Goal: Information Seeking & Learning: Find specific page/section

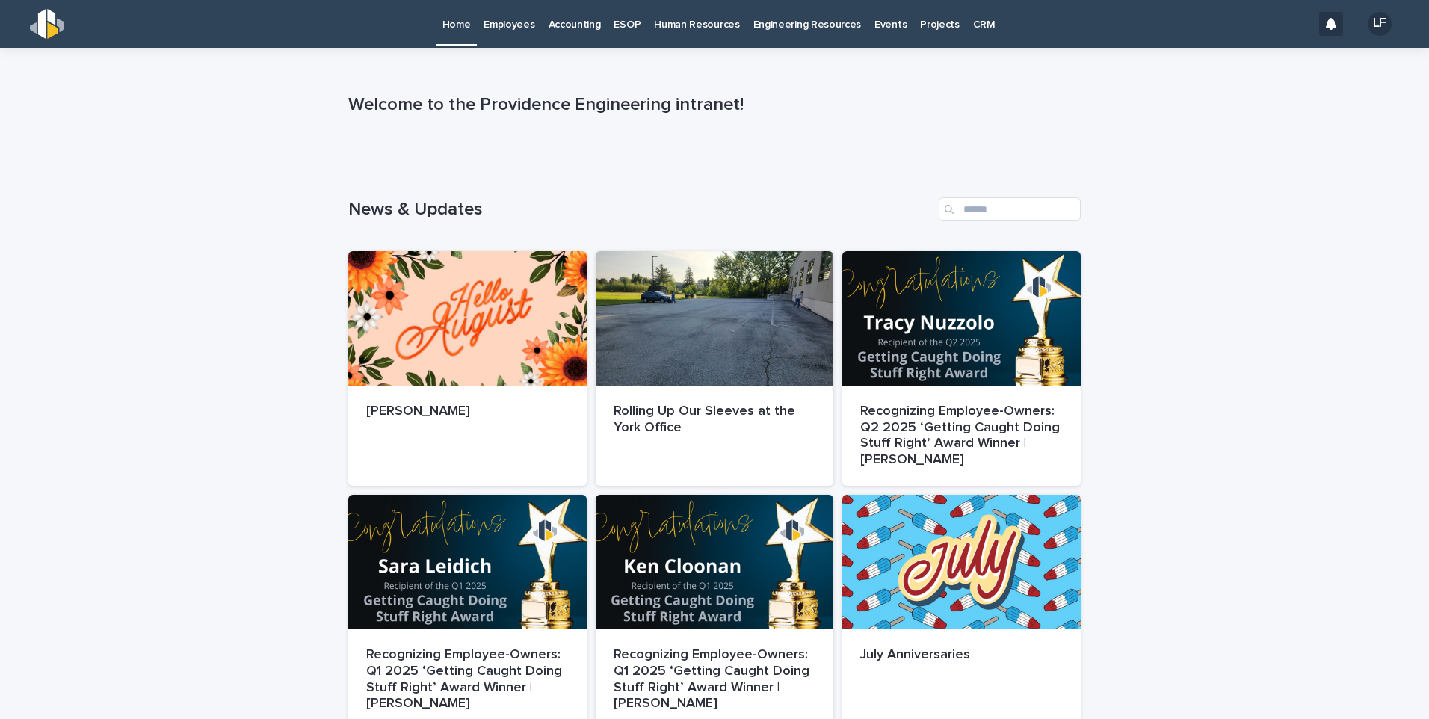
click at [510, 22] on p "Employees" at bounding box center [509, 15] width 51 height 31
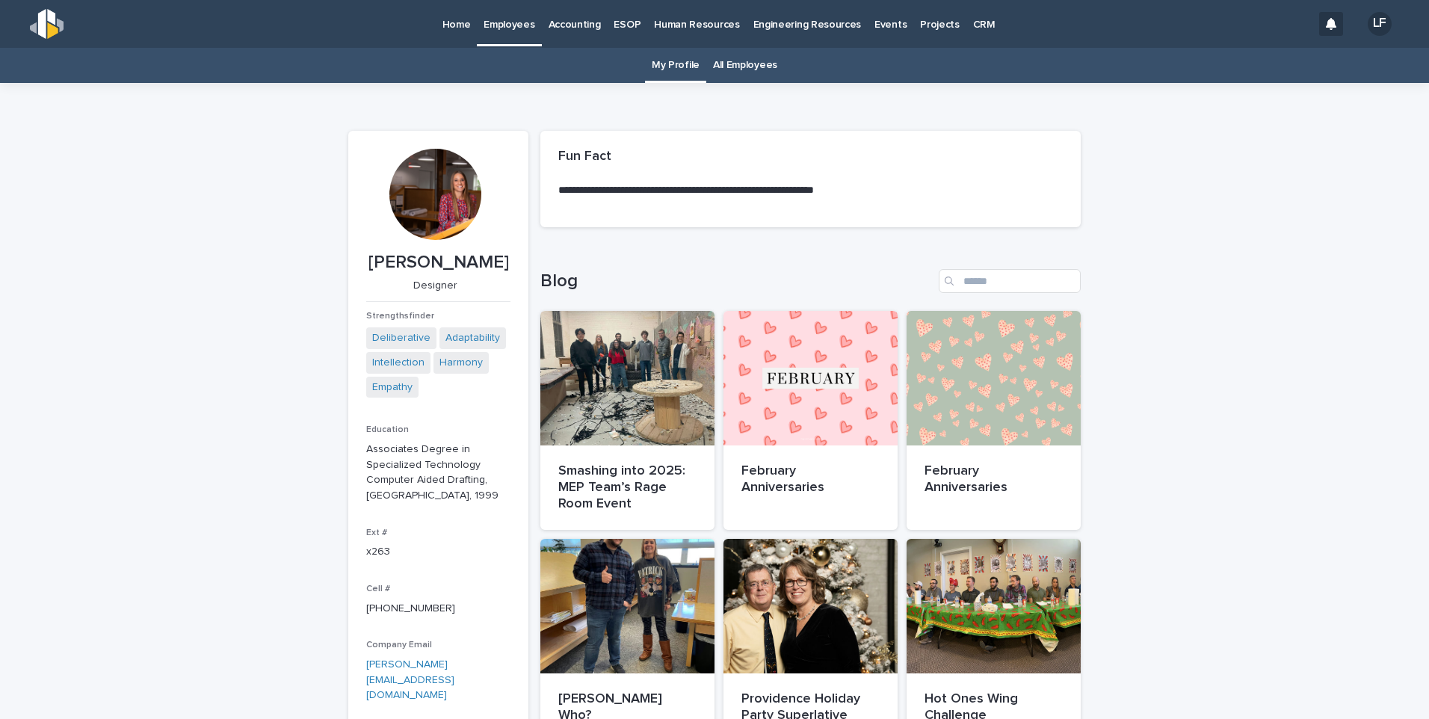
click at [758, 67] on link "All Employees" at bounding box center [745, 65] width 64 height 35
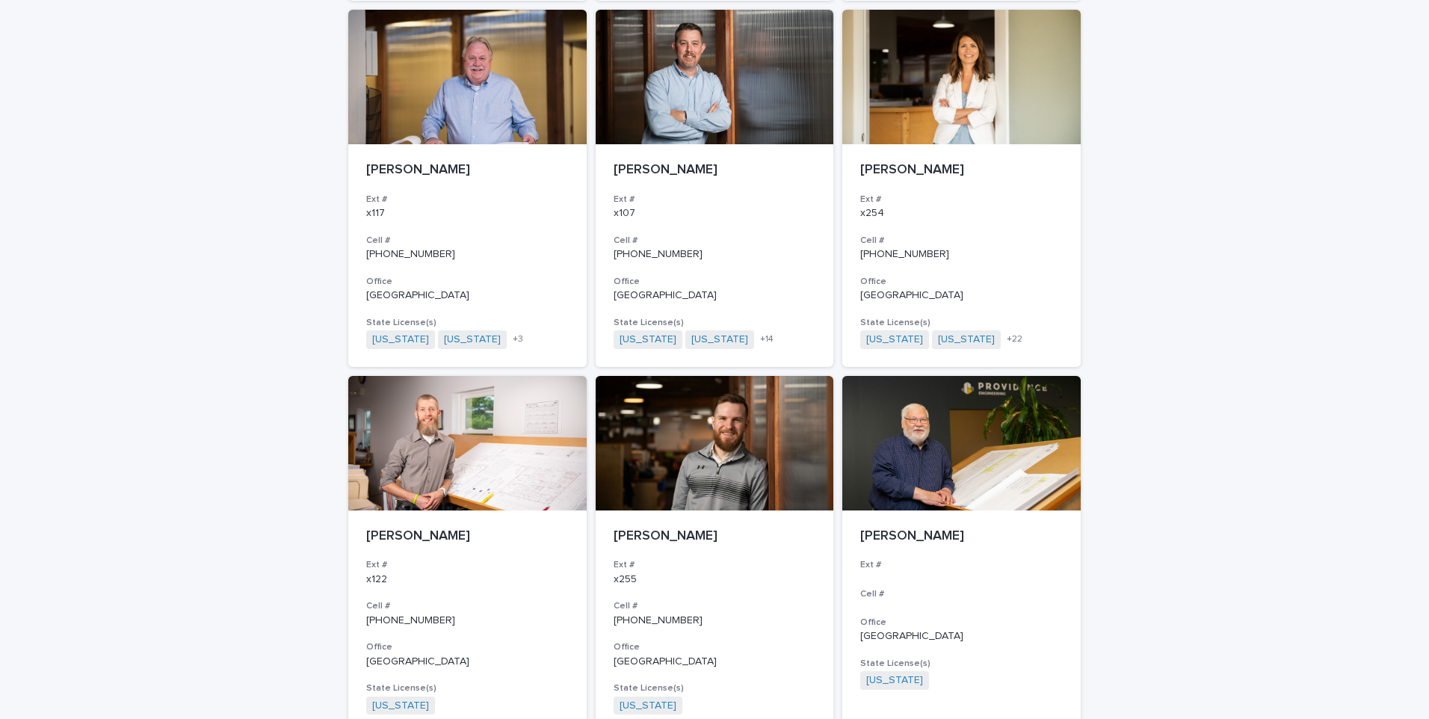
scroll to position [1046, 0]
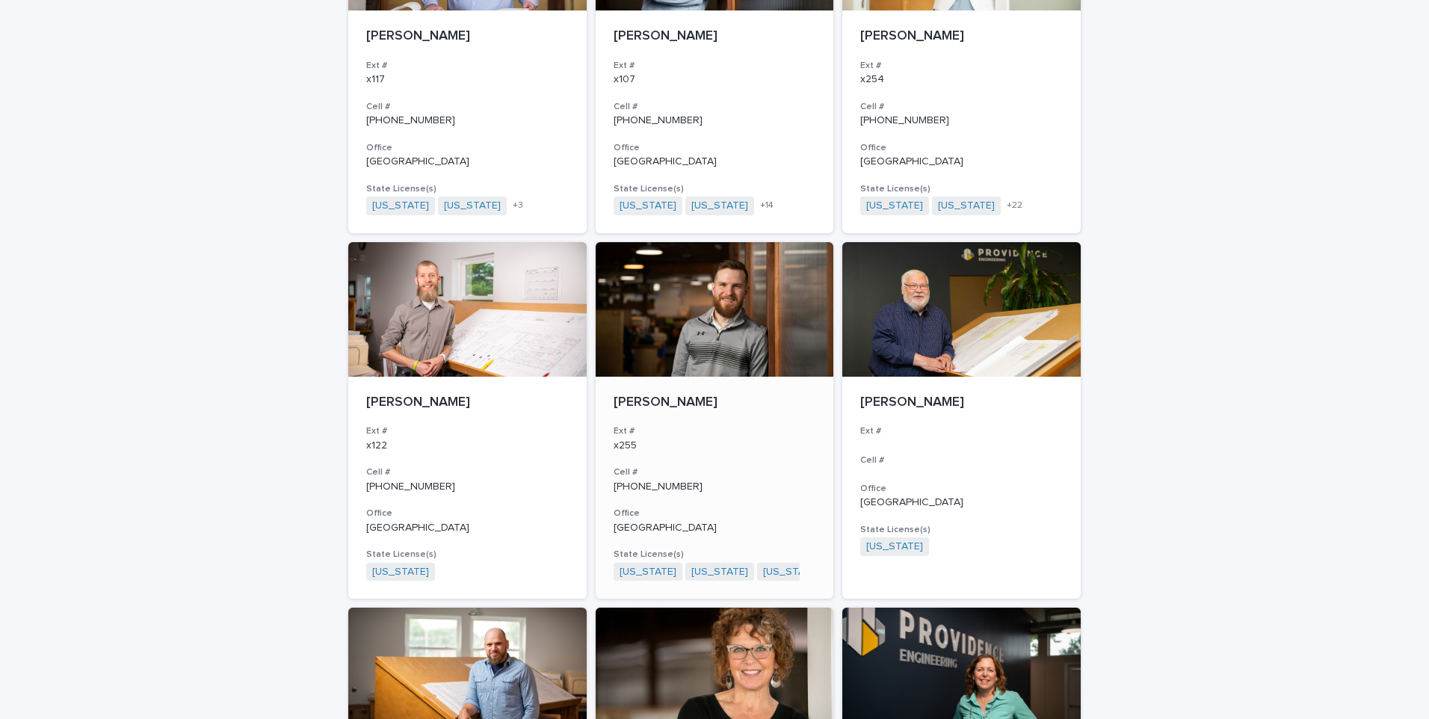
click at [673, 408] on p "[PERSON_NAME]" at bounding box center [715, 403] width 203 height 16
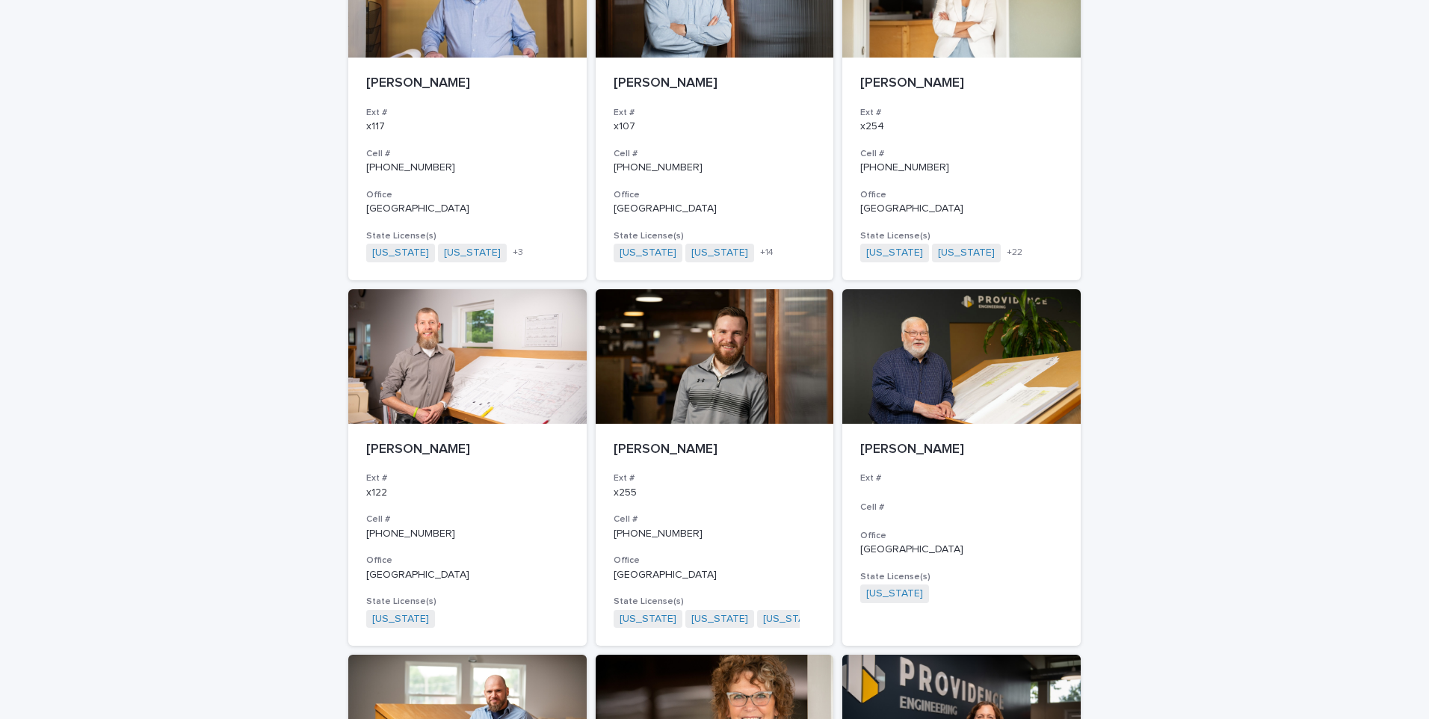
scroll to position [1020, 0]
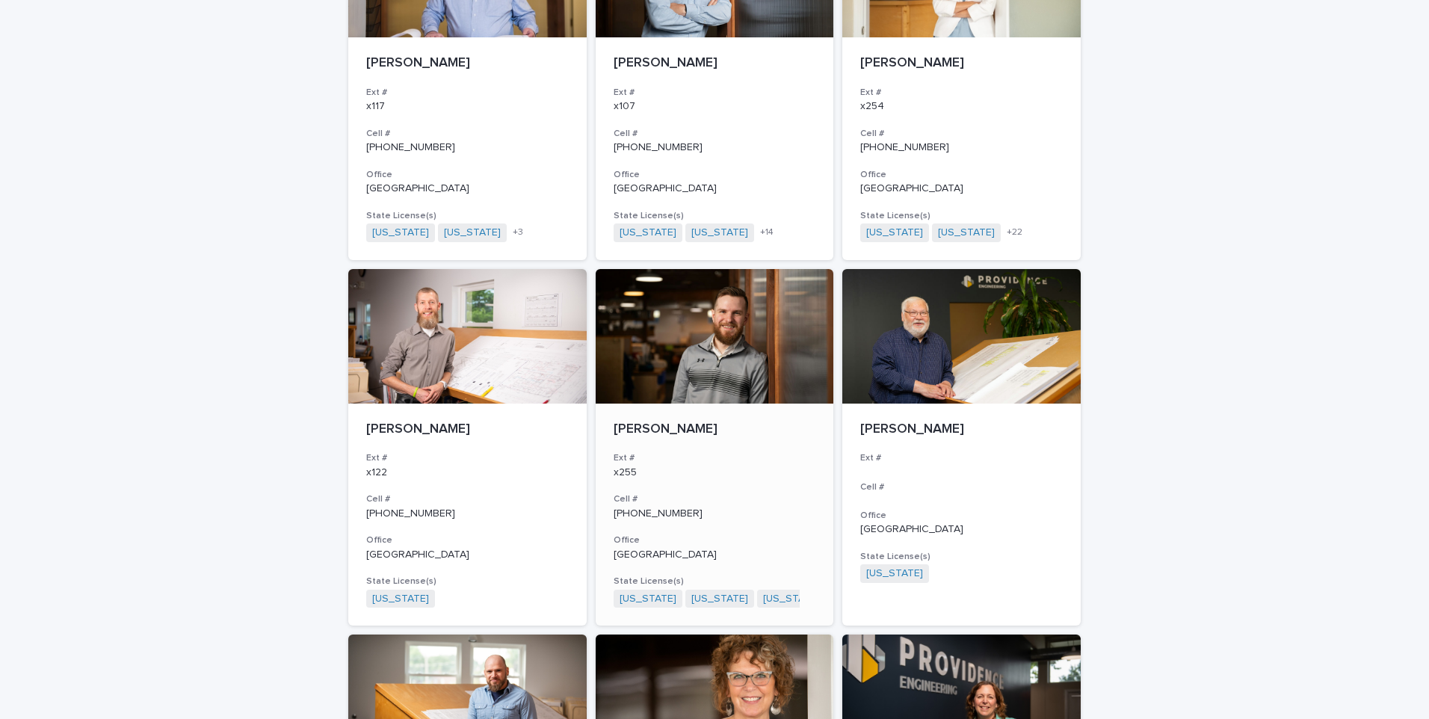
click at [652, 431] on p "[PERSON_NAME]" at bounding box center [715, 430] width 203 height 16
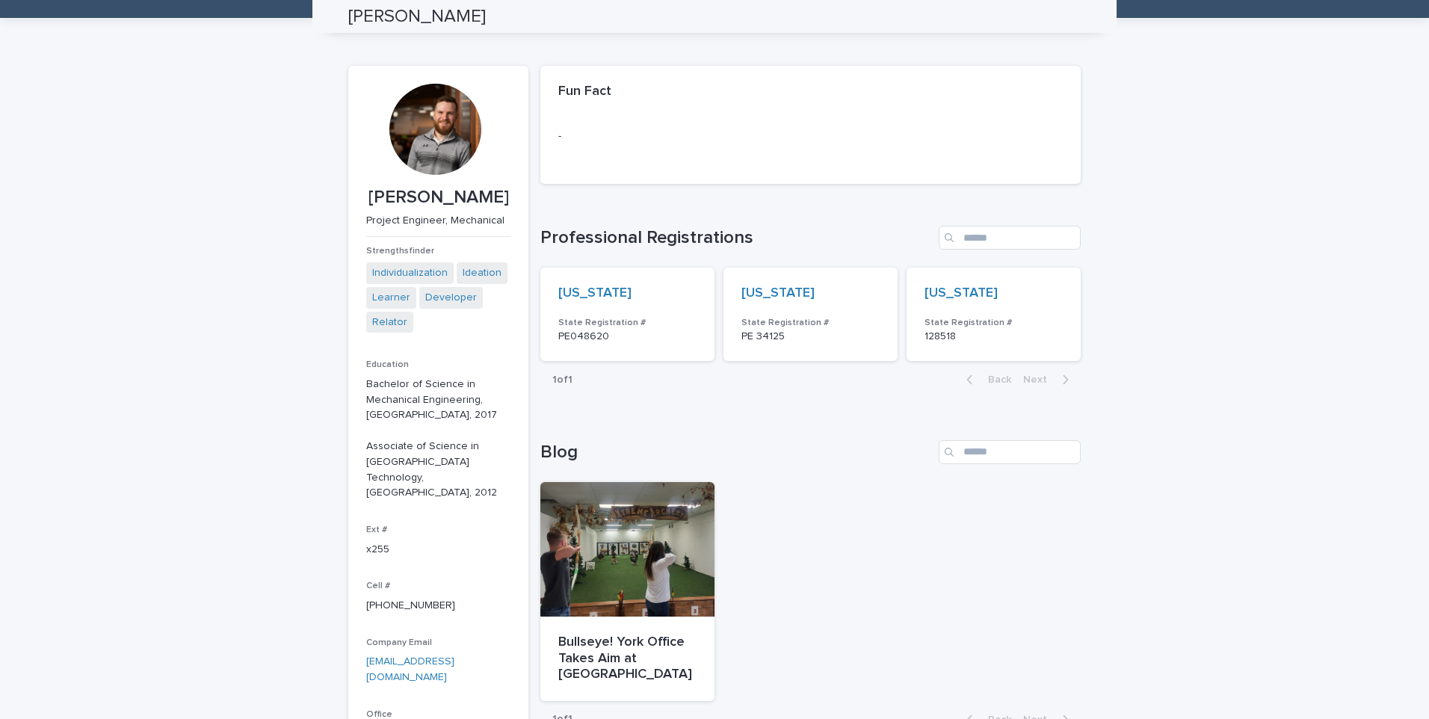
scroll to position [48, 0]
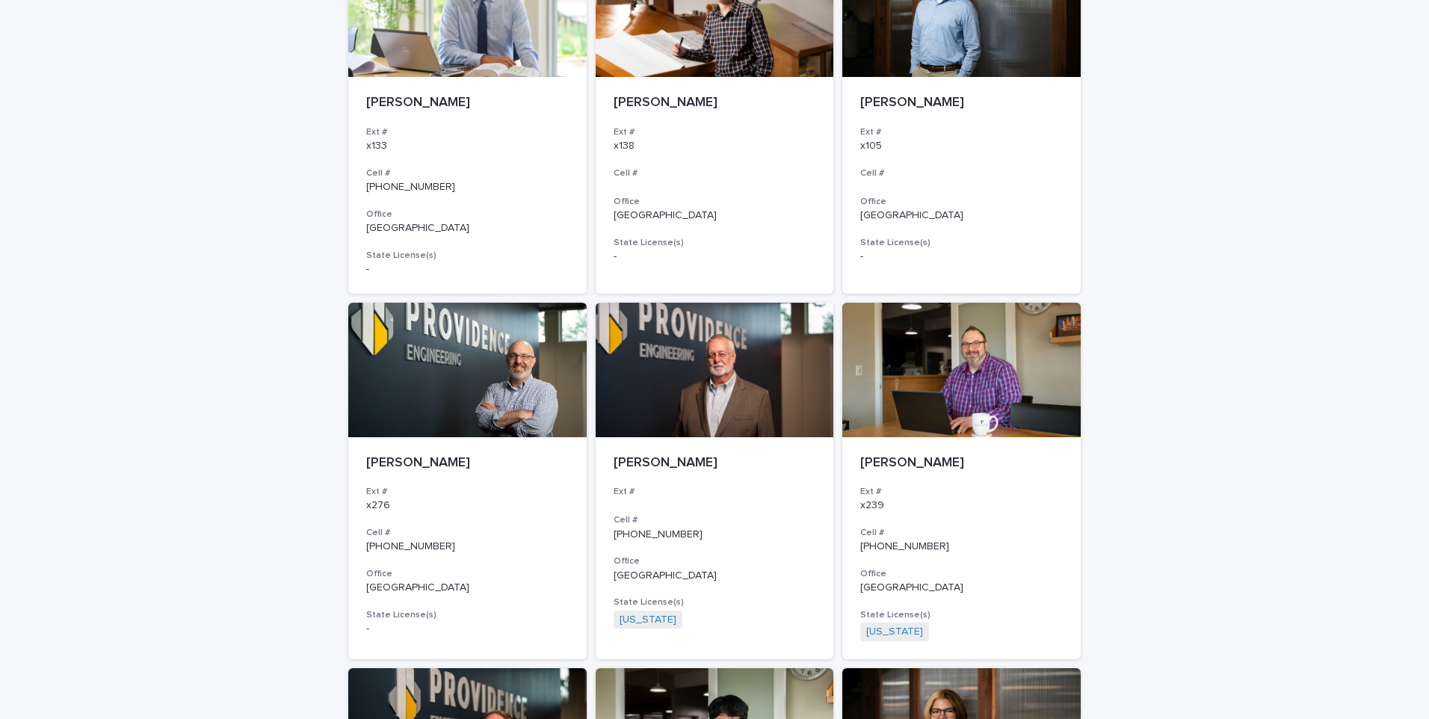
scroll to position [2141, 0]
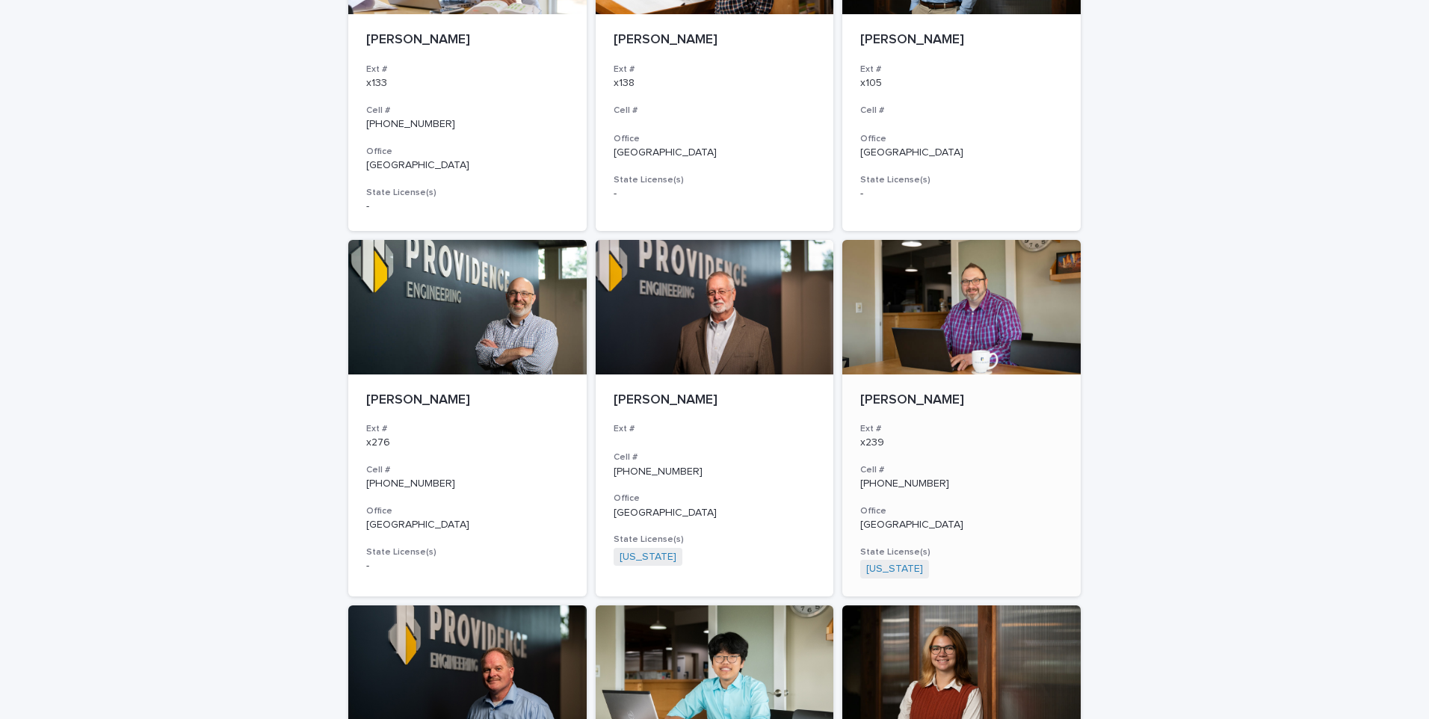
click at [910, 395] on p "[PERSON_NAME]" at bounding box center [961, 400] width 203 height 16
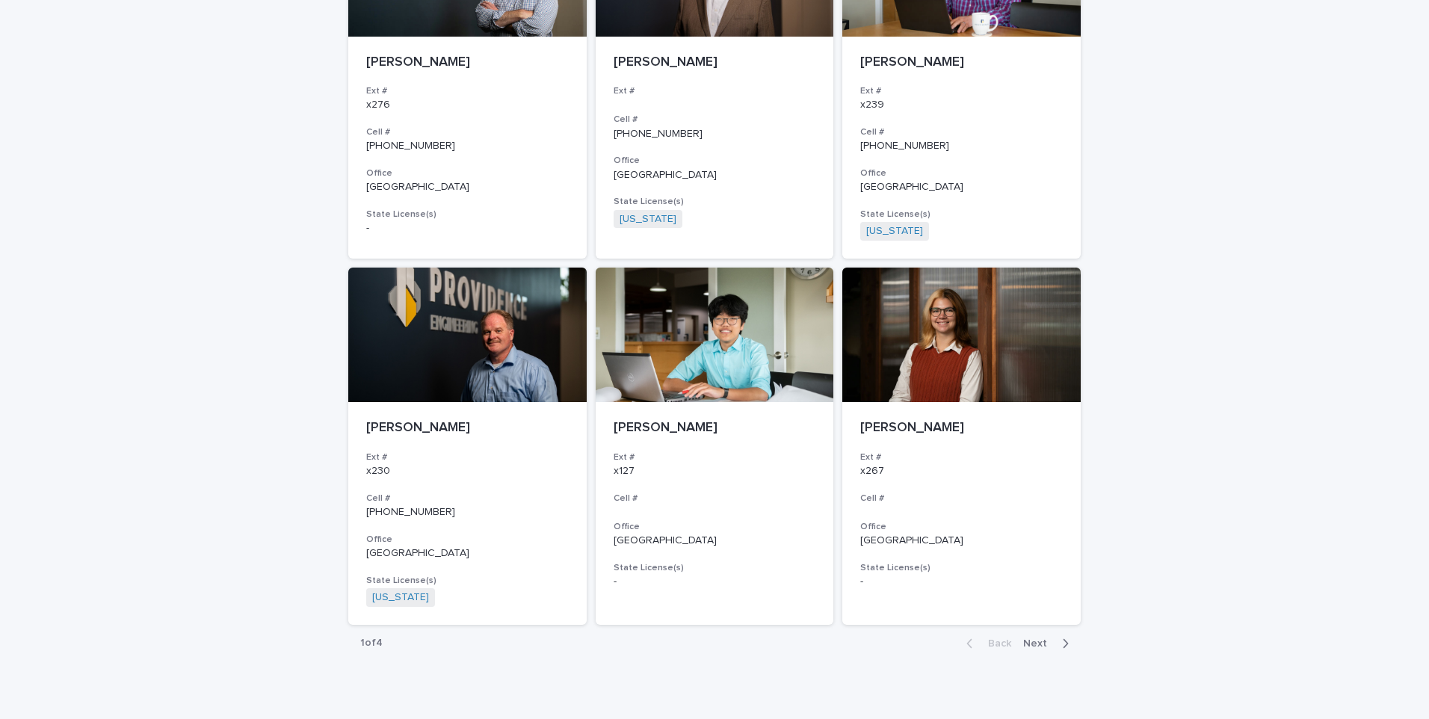
scroll to position [2515, 0]
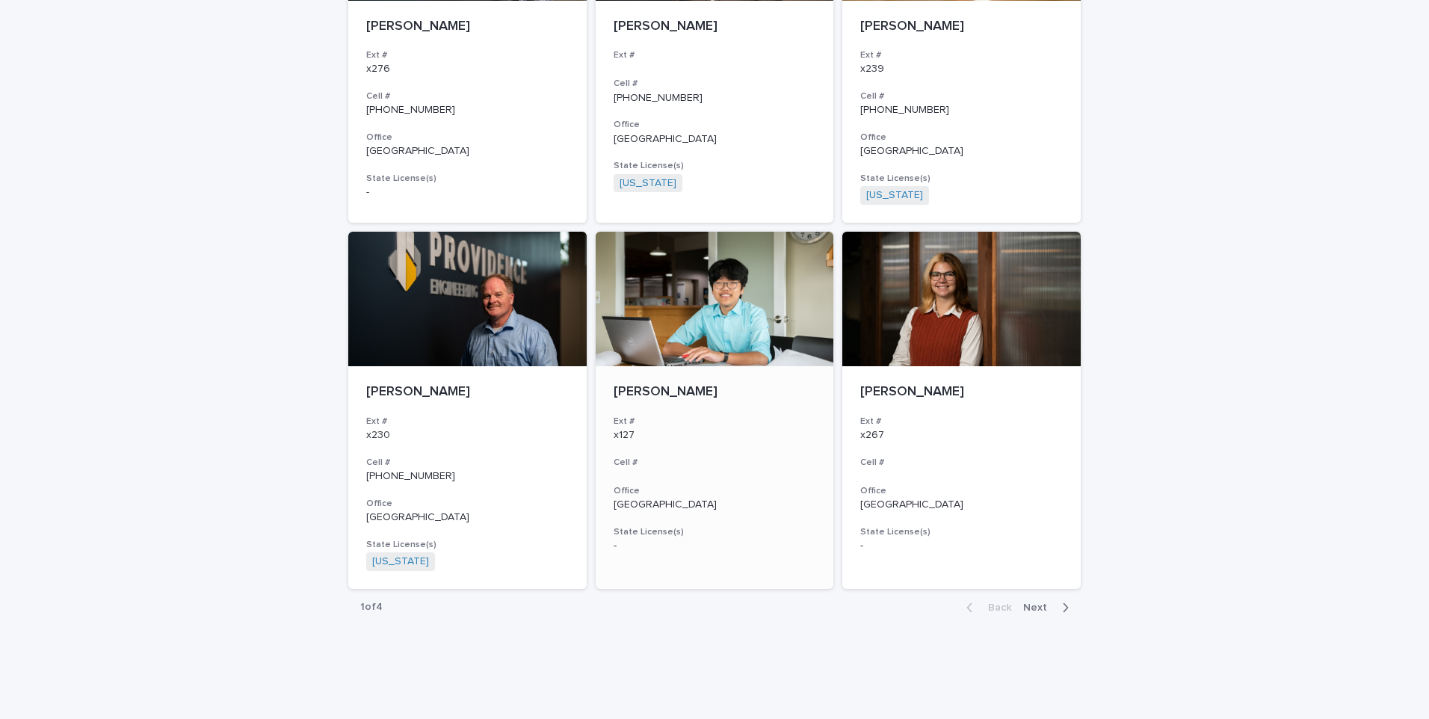
click at [659, 393] on p "[PERSON_NAME]" at bounding box center [715, 392] width 203 height 16
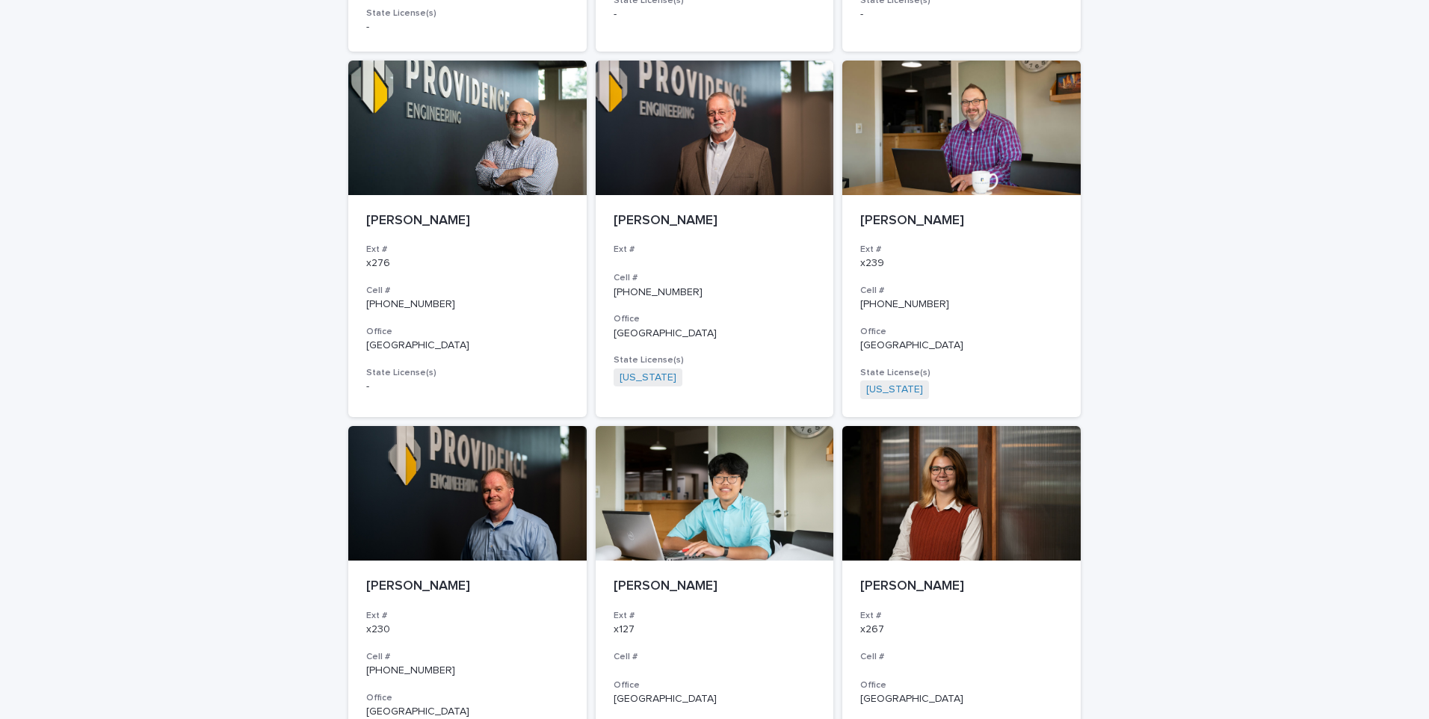
scroll to position [2399, 0]
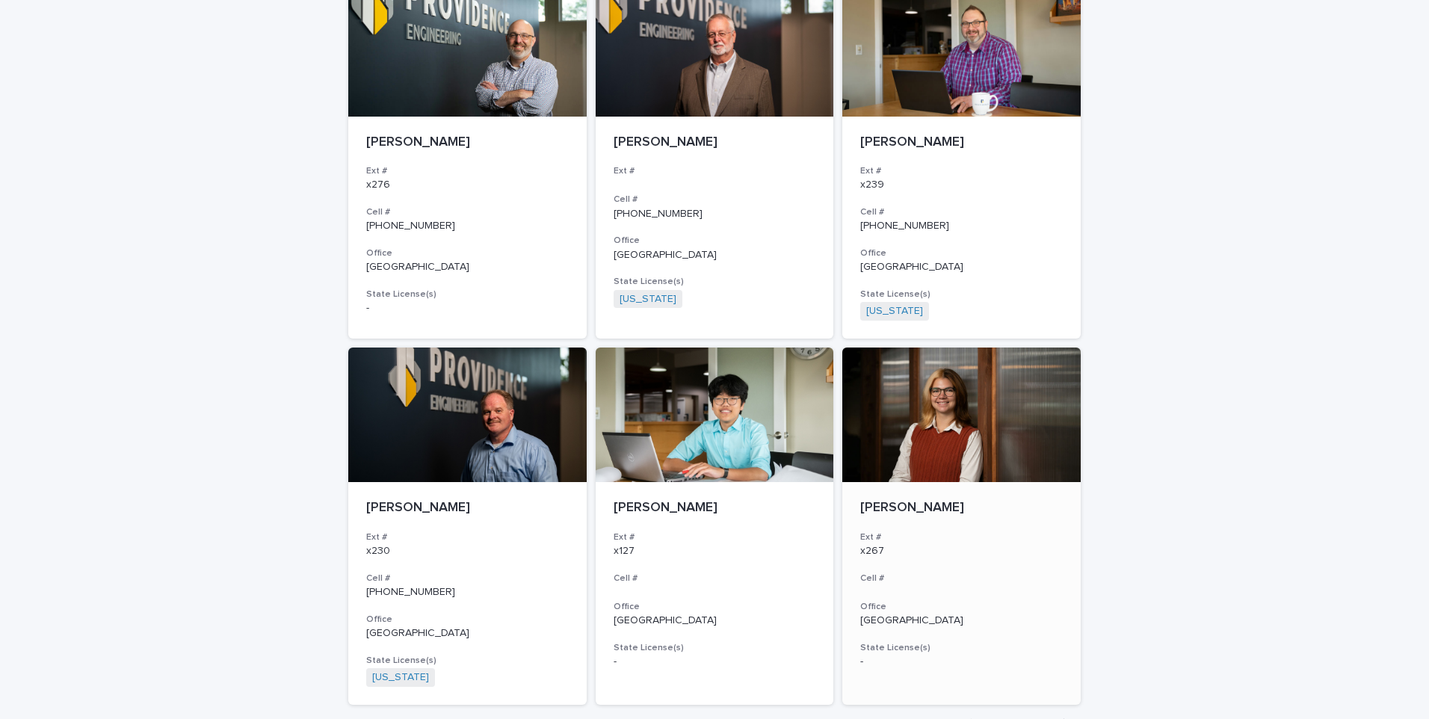
click at [940, 418] on div at bounding box center [961, 415] width 238 height 135
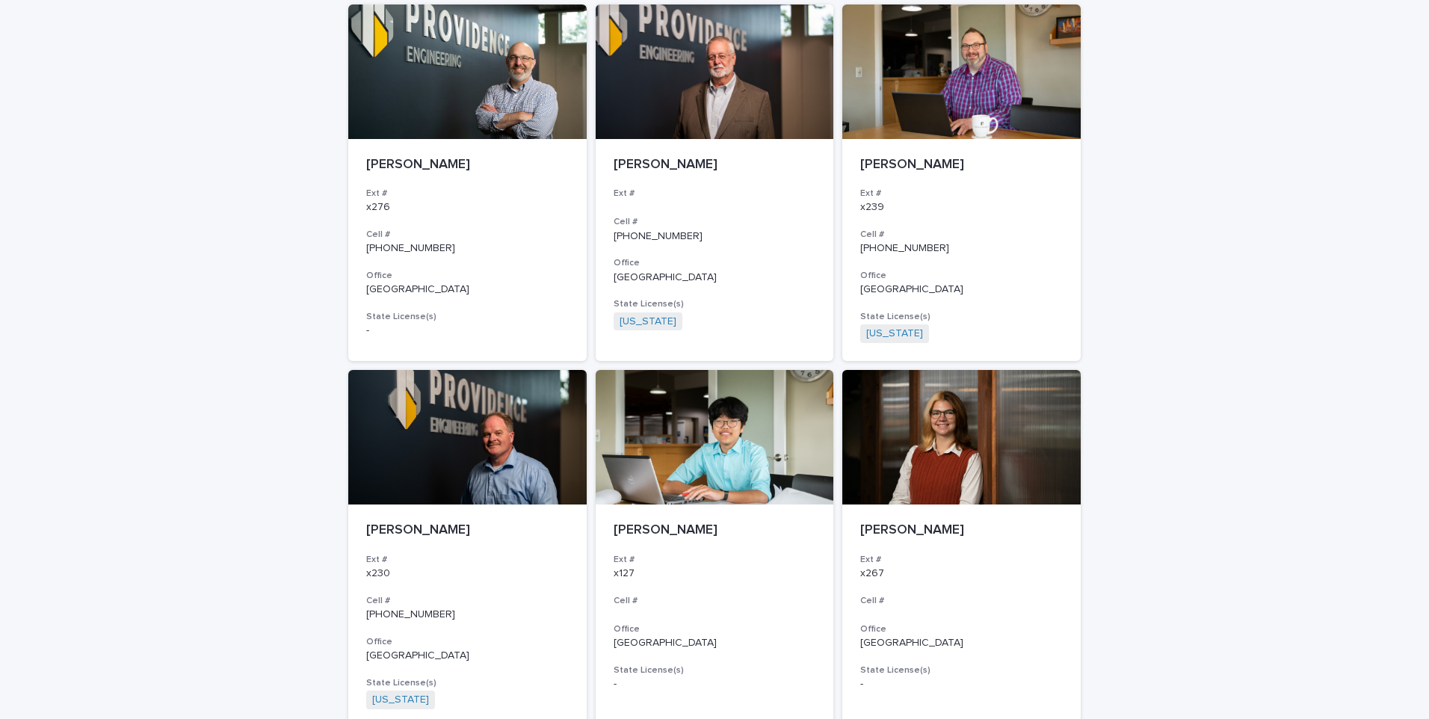
scroll to position [2440, 0]
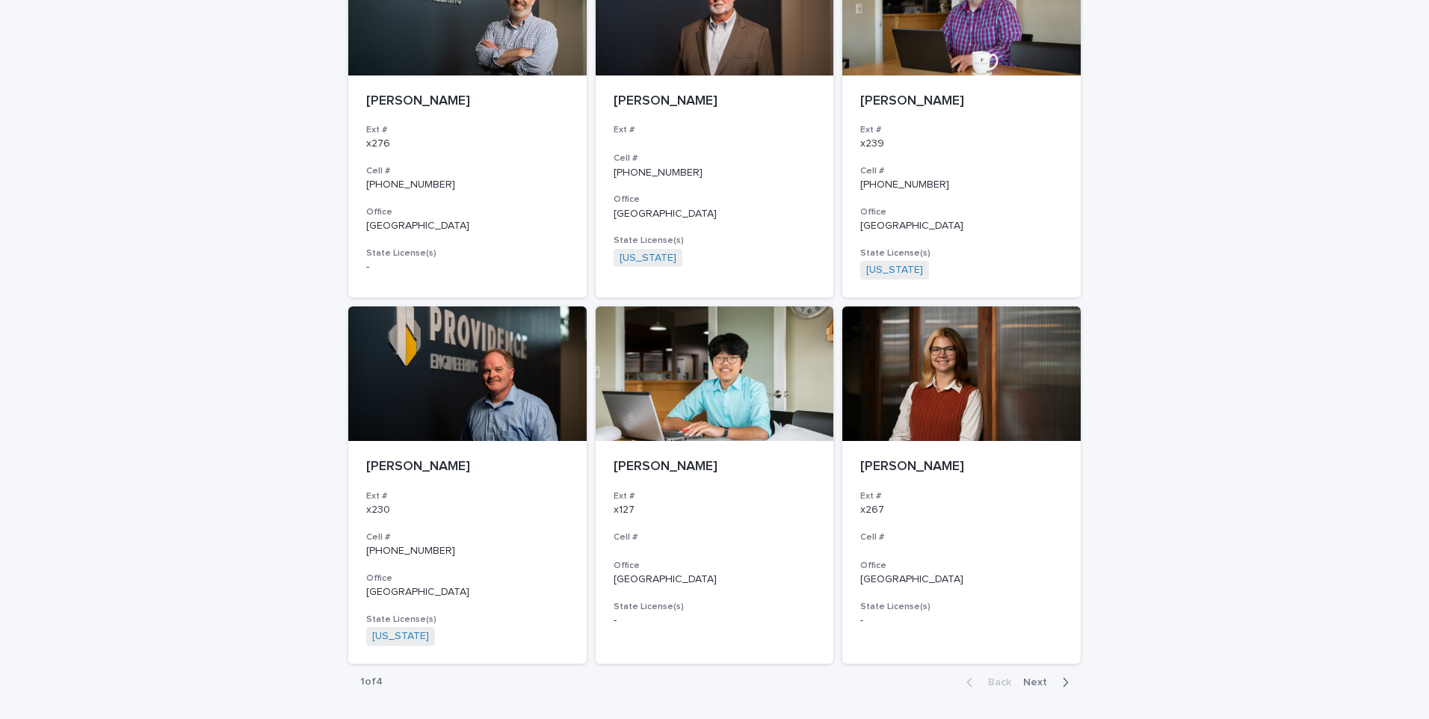
click at [1033, 685] on span "Next" at bounding box center [1039, 682] width 33 height 10
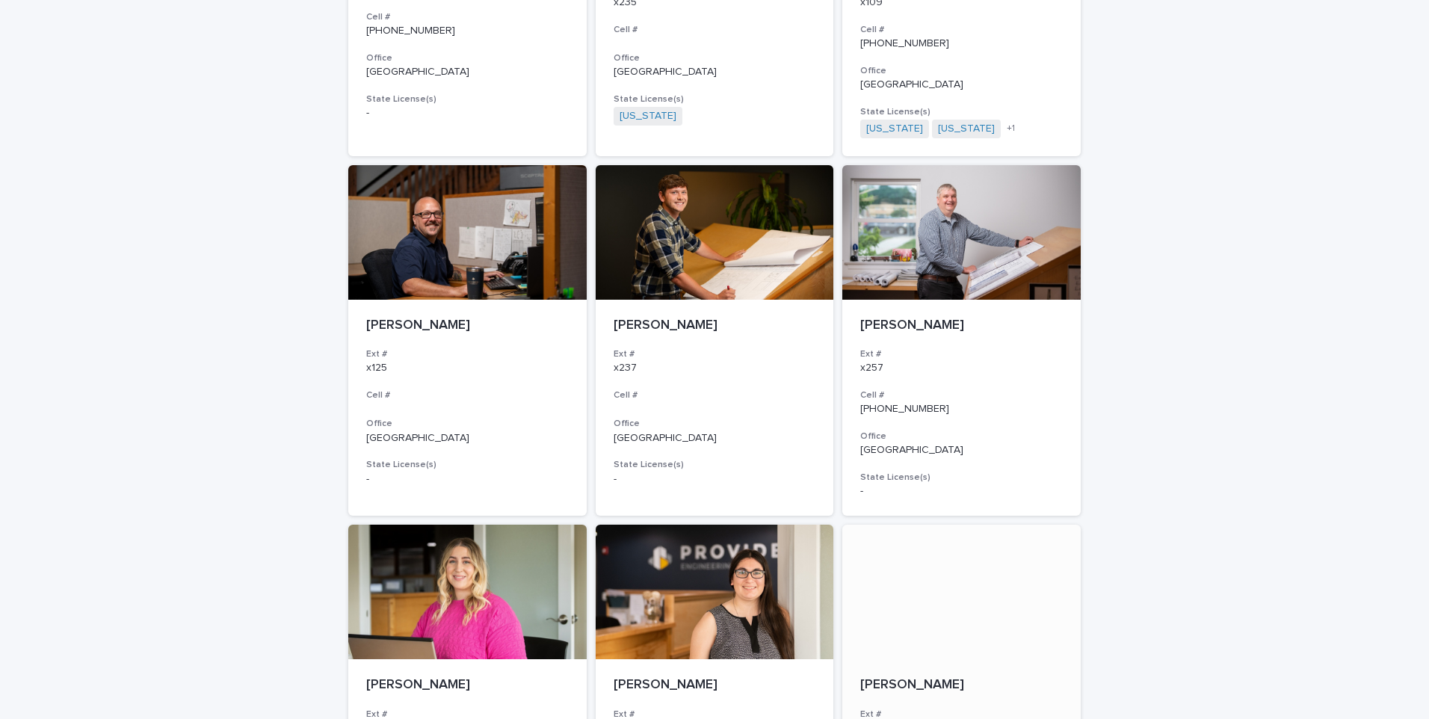
scroll to position [571, 0]
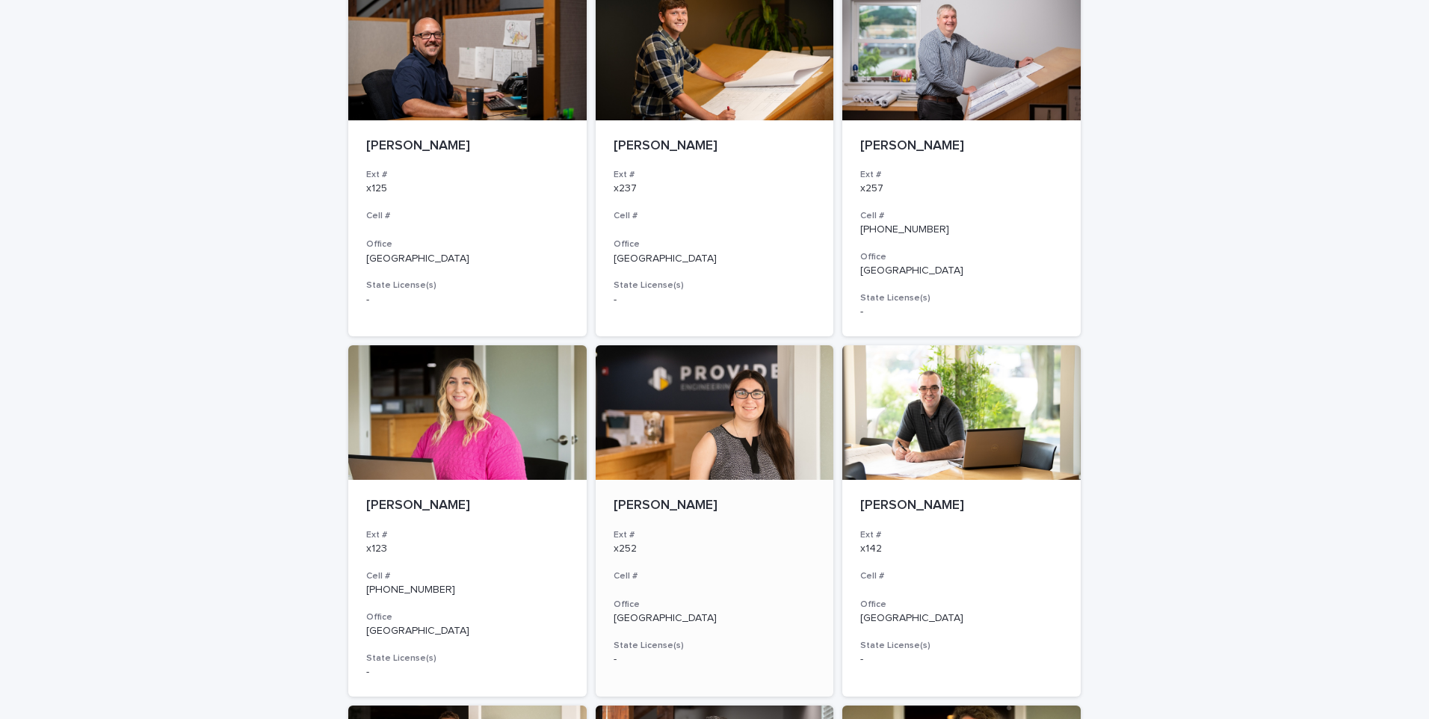
click at [664, 509] on p "[PERSON_NAME]" at bounding box center [715, 506] width 203 height 16
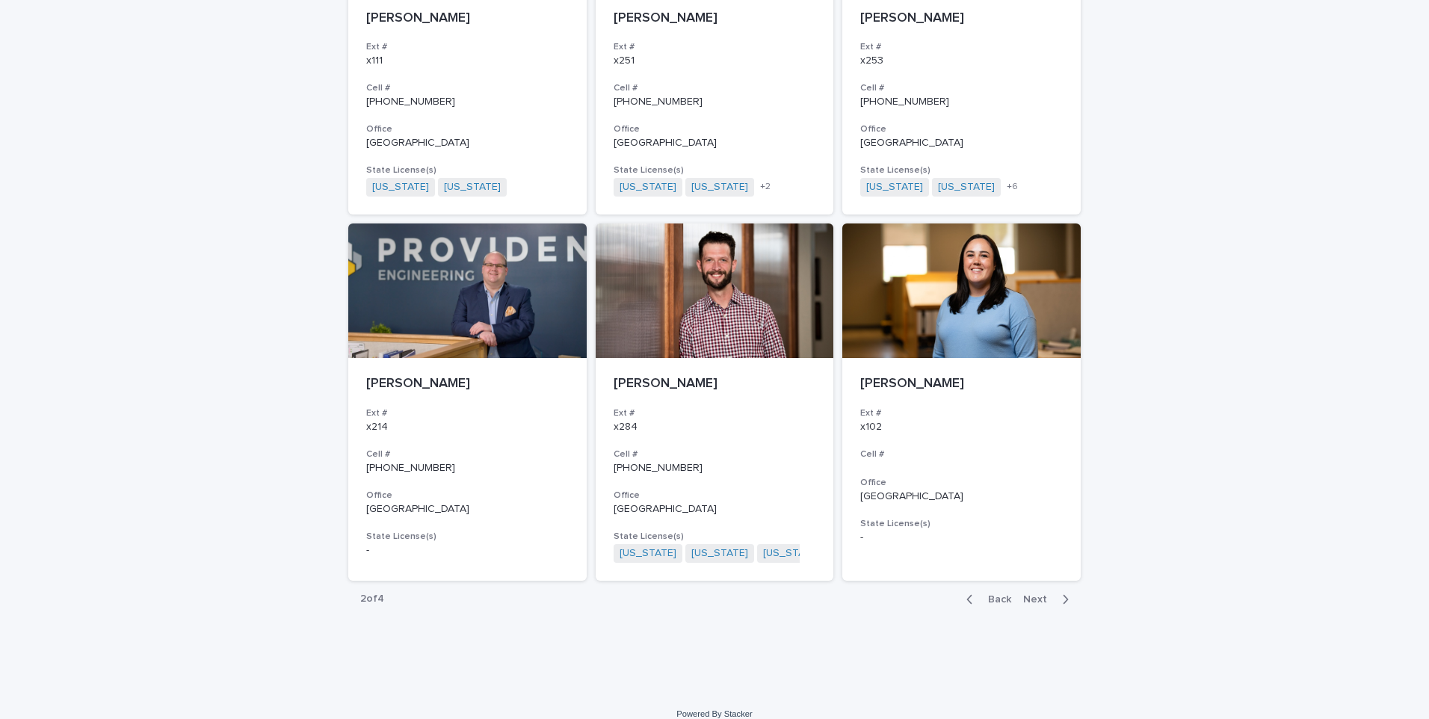
scroll to position [2527, 0]
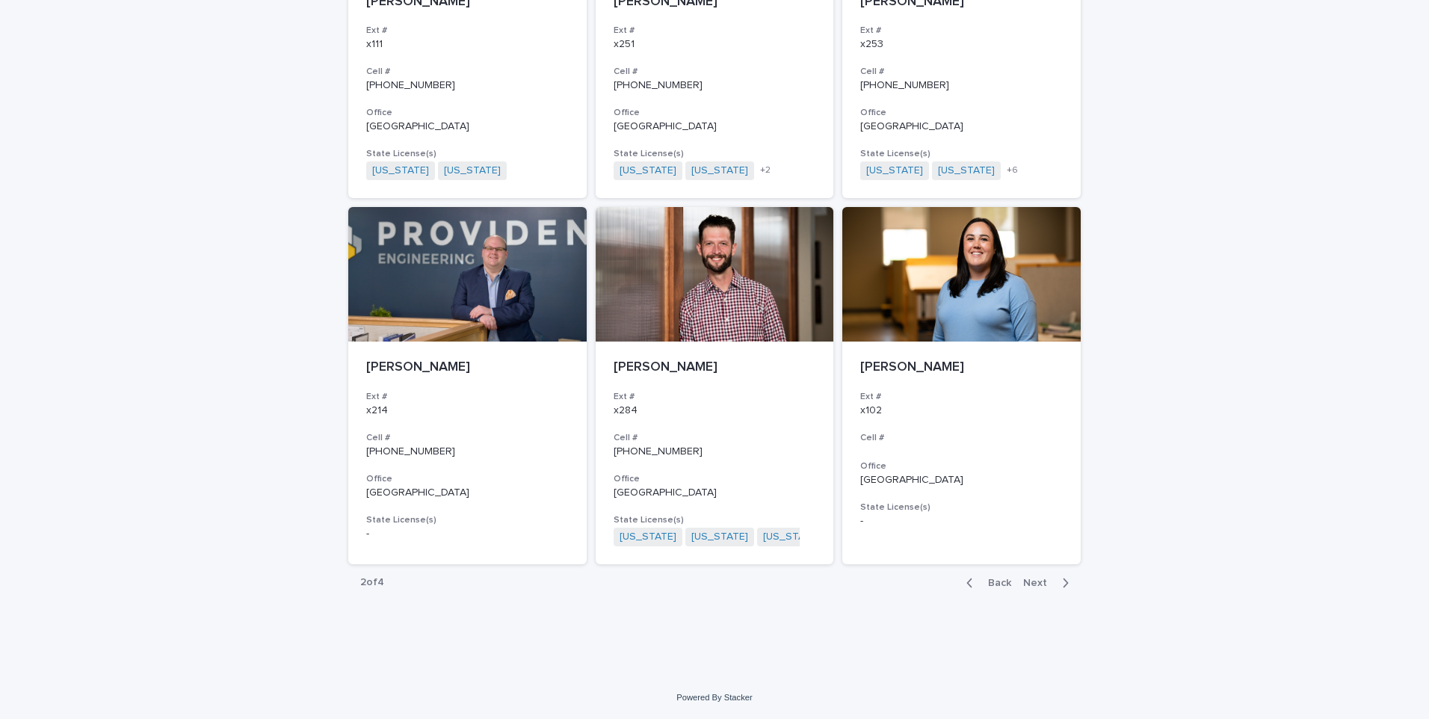
click at [1035, 582] on span "Next" at bounding box center [1039, 583] width 33 height 10
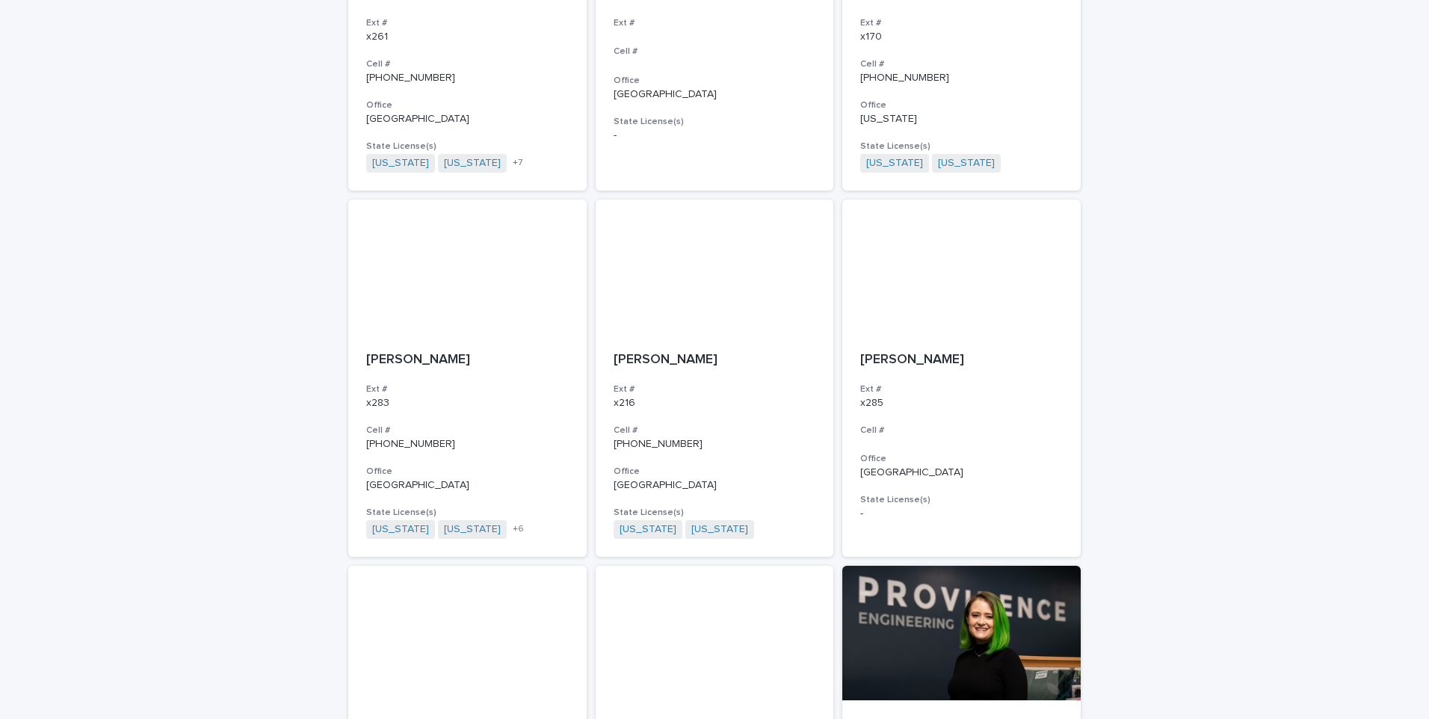
scroll to position [2153, 0]
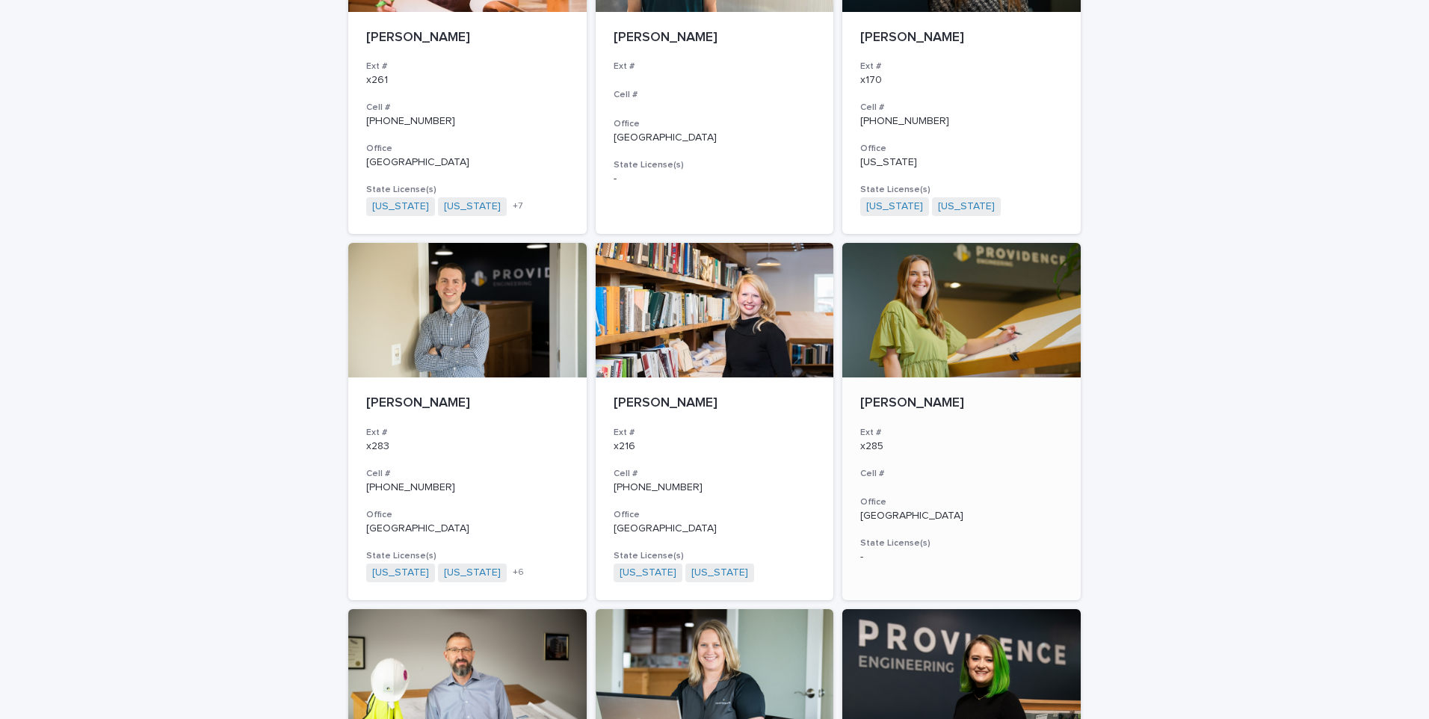
click at [902, 395] on p "[PERSON_NAME]" at bounding box center [961, 403] width 203 height 16
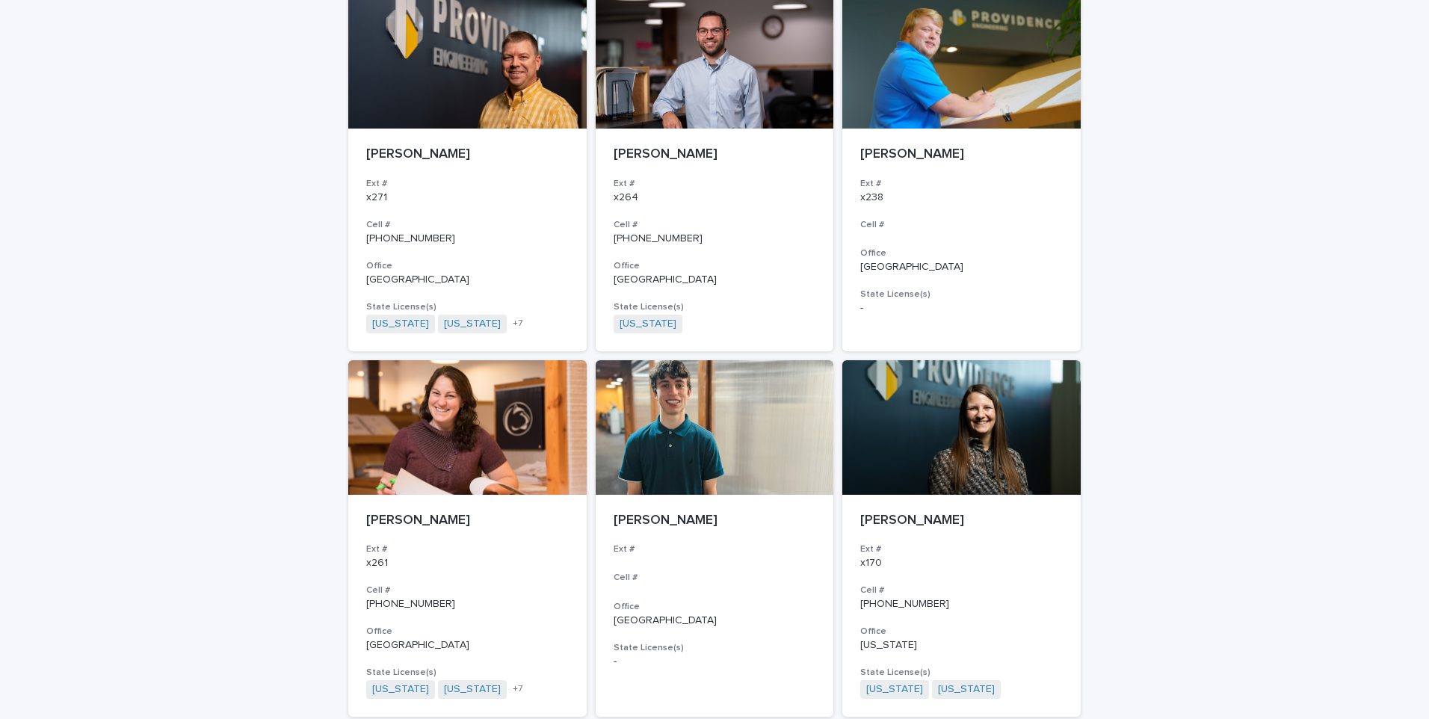
scroll to position [1595, 0]
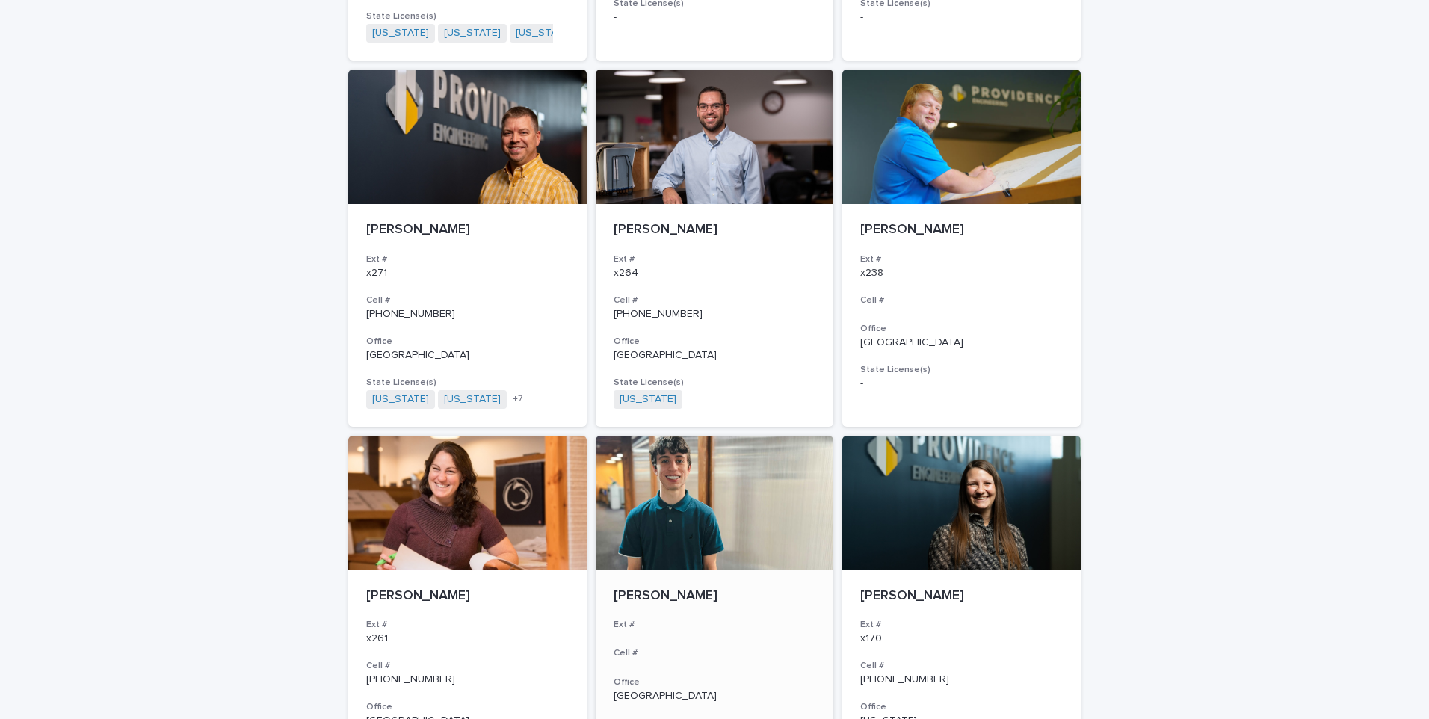
click at [685, 588] on p "[PERSON_NAME]" at bounding box center [715, 596] width 203 height 16
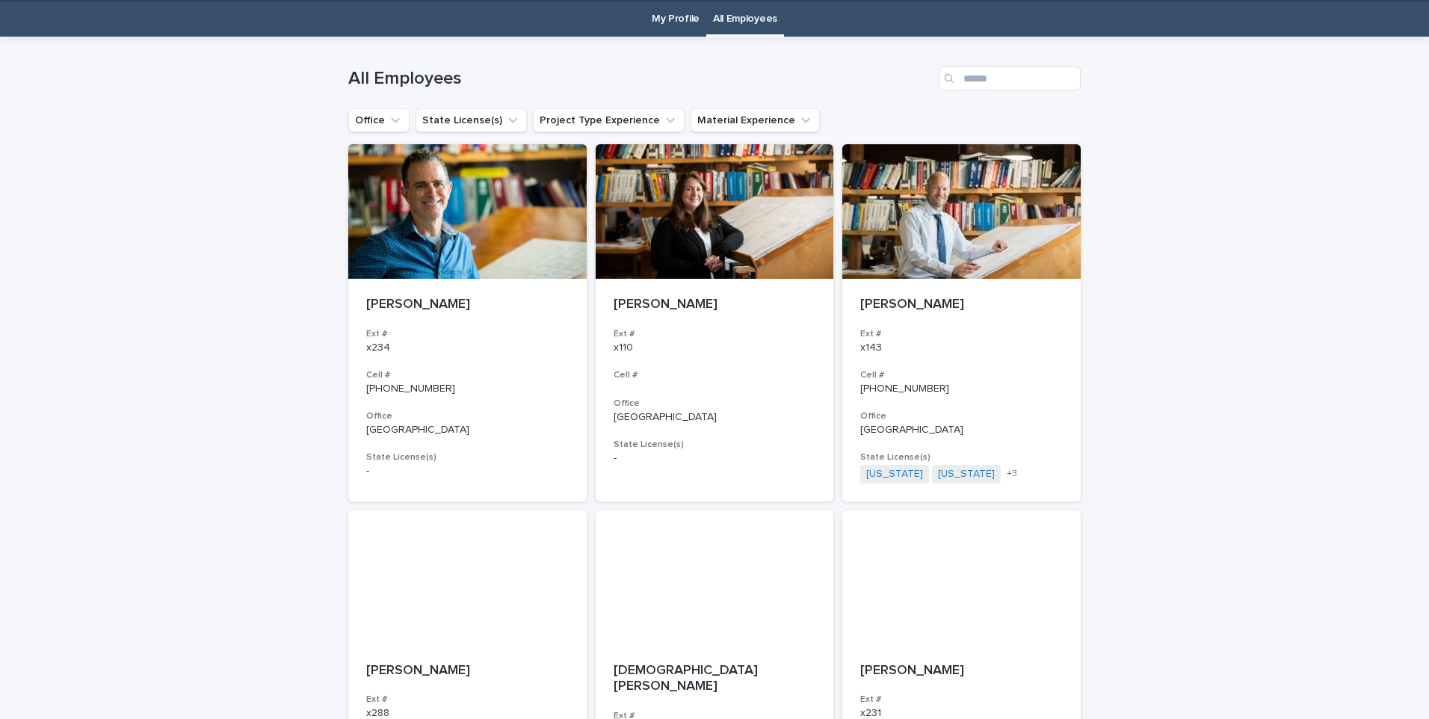
scroll to position [48, 0]
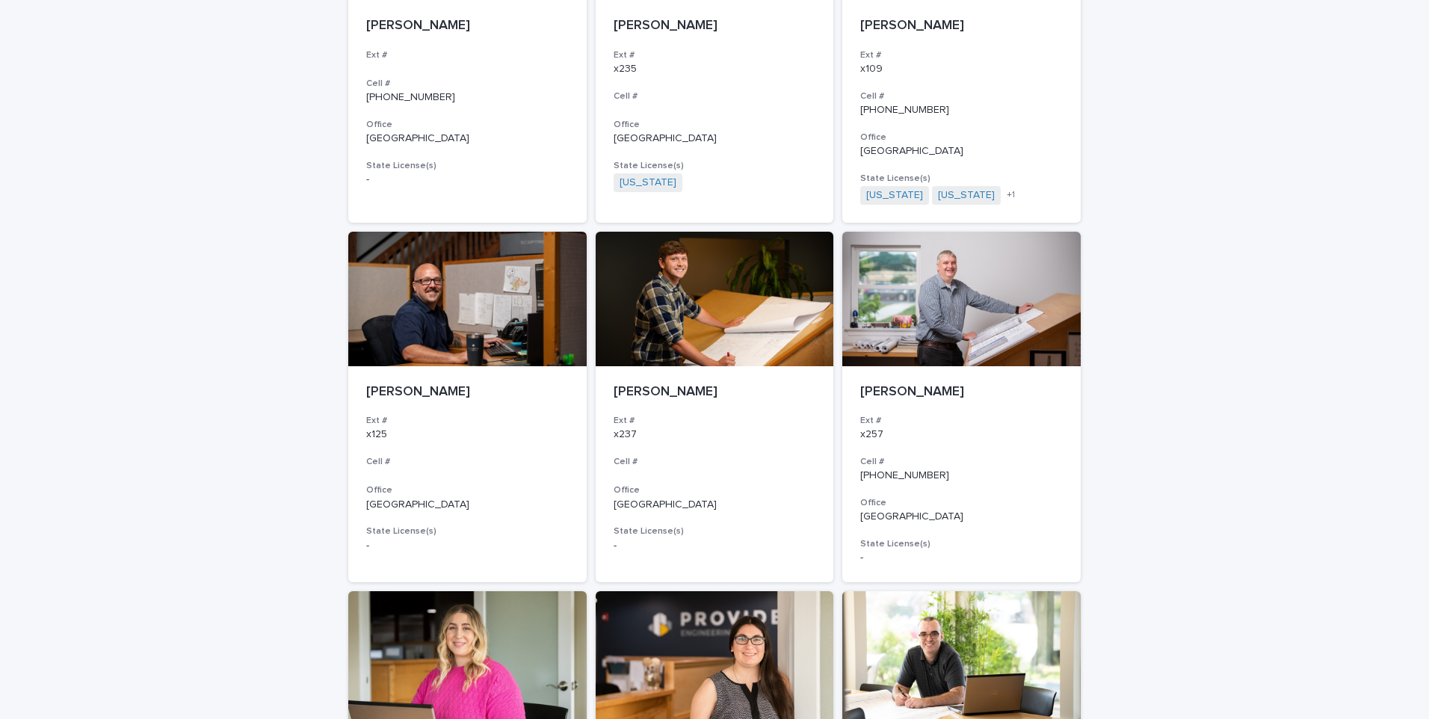
scroll to position [374, 0]
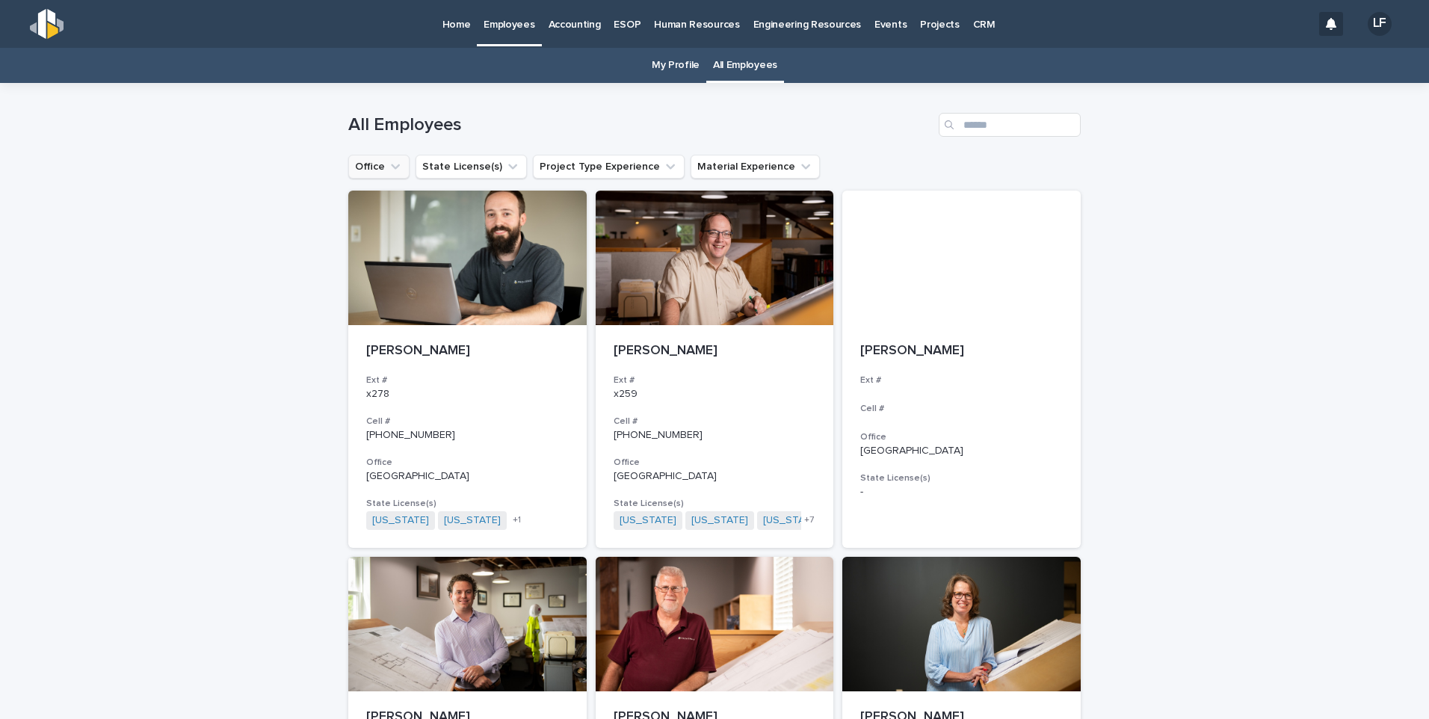
click at [392, 169] on icon "Office" at bounding box center [395, 166] width 15 height 15
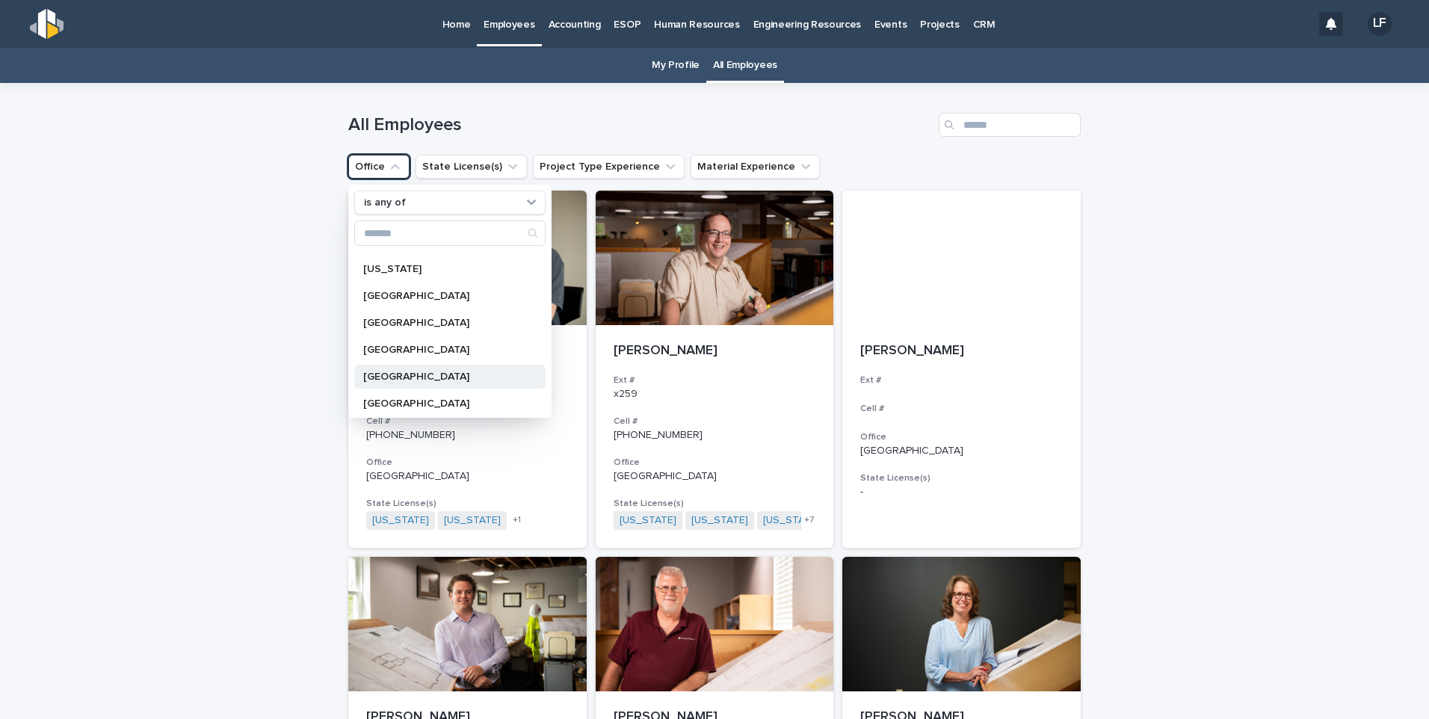
scroll to position [51, 0]
drag, startPoint x: 387, startPoint y: 393, endPoint x: 559, endPoint y: 395, distance: 171.9
click at [389, 393] on div "[GEOGRAPHIC_DATA]" at bounding box center [449, 400] width 191 height 24
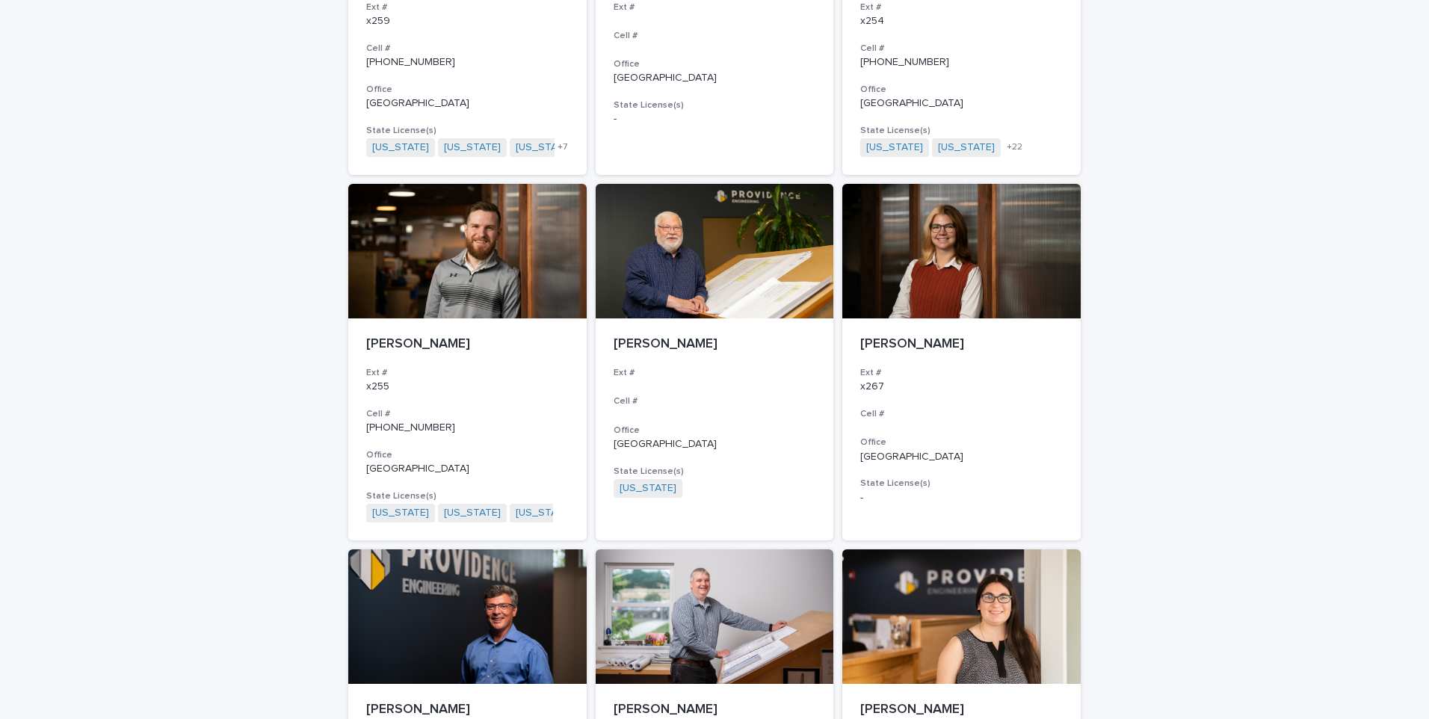
scroll to position [374, 0]
click at [414, 343] on p "[PERSON_NAME]" at bounding box center [467, 344] width 203 height 16
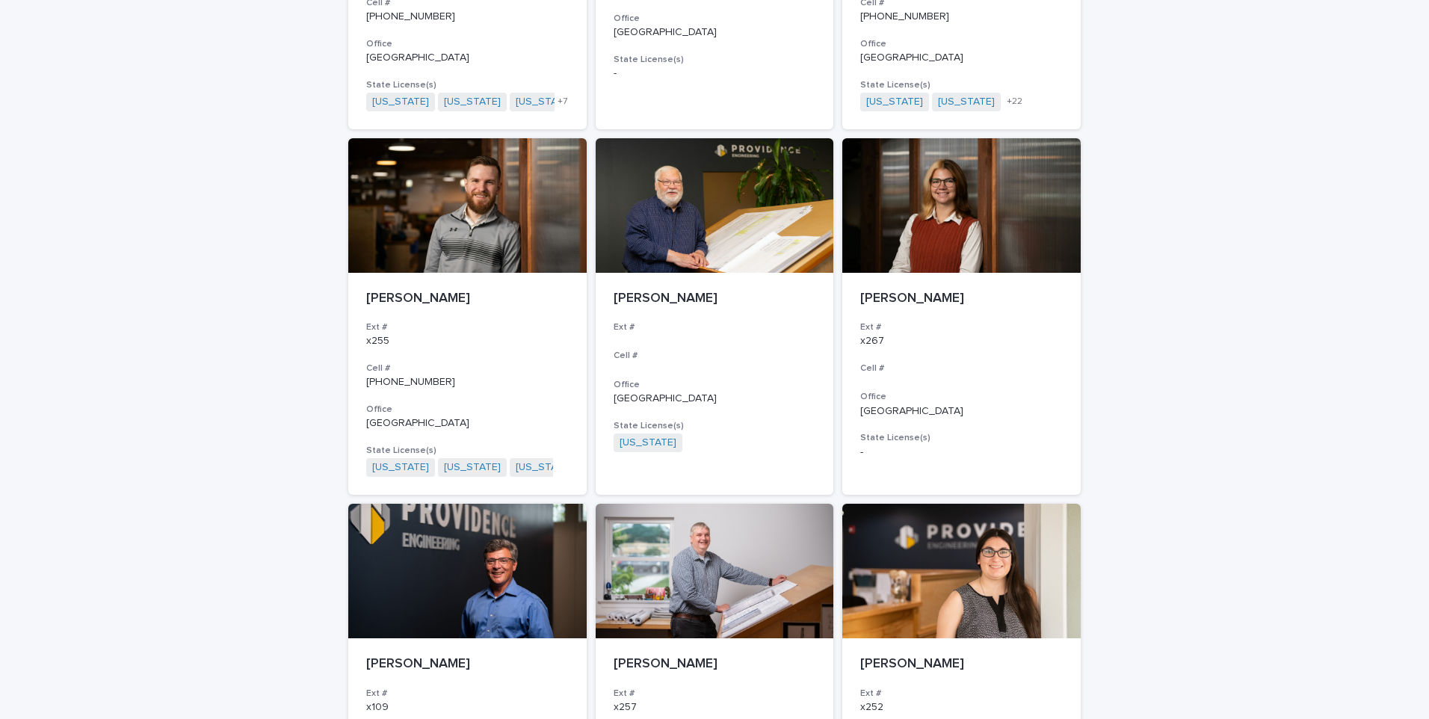
scroll to position [422, 0]
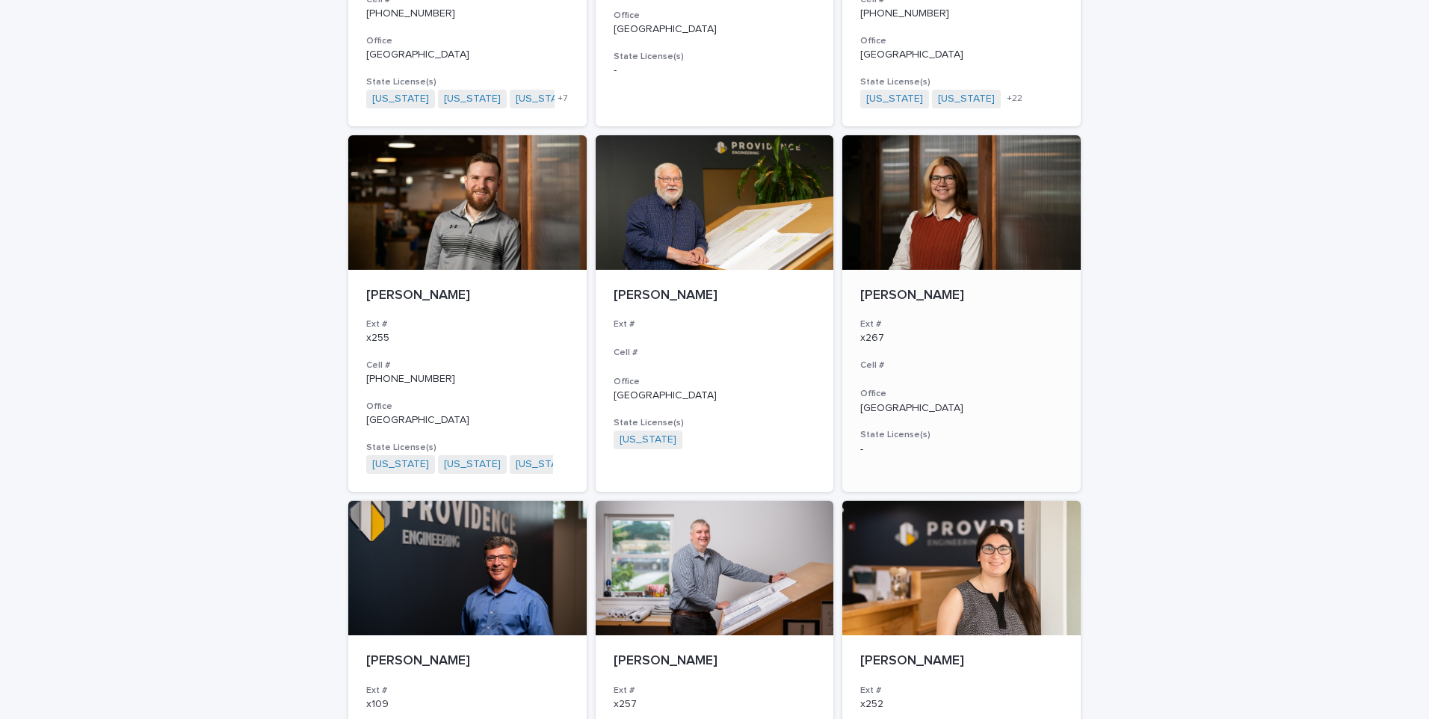
click at [916, 292] on p "[PERSON_NAME]" at bounding box center [961, 296] width 203 height 16
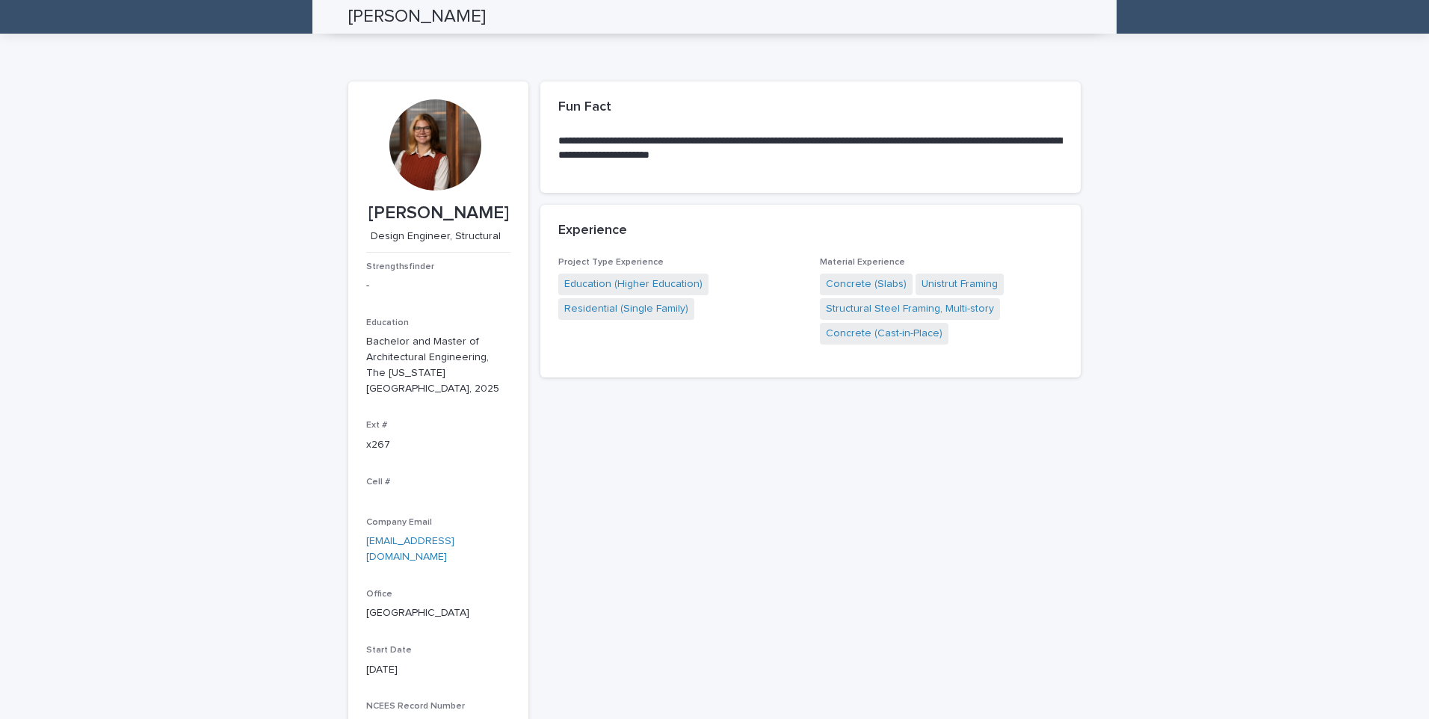
scroll to position [48, 0]
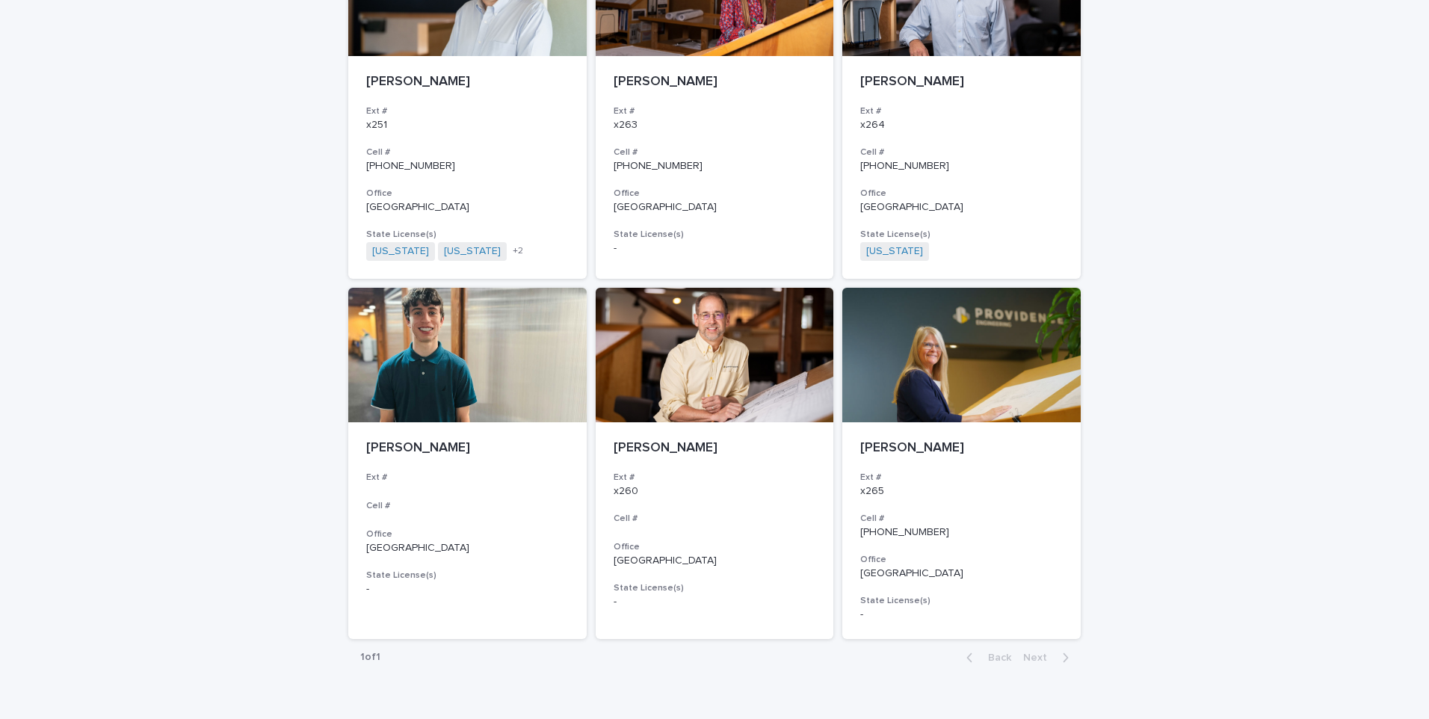
scroll to position [1807, 0]
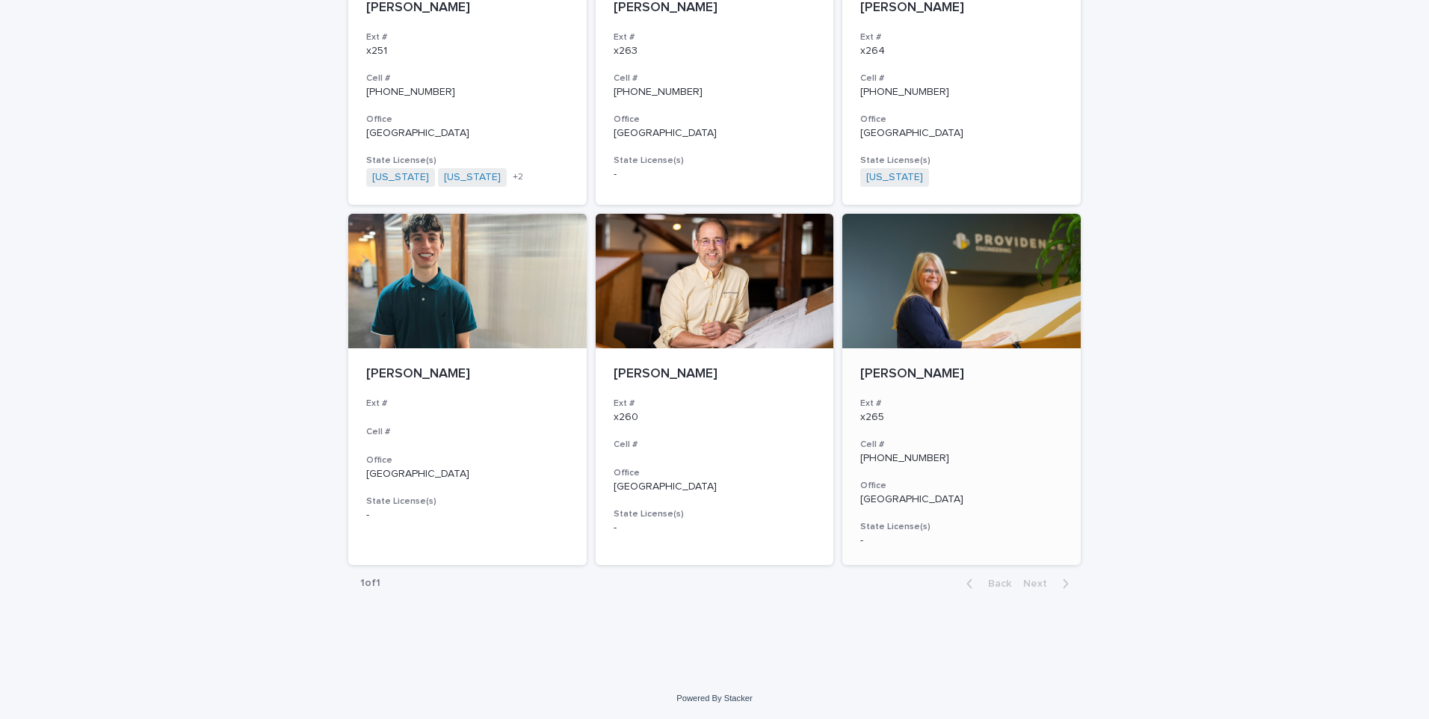
click at [887, 377] on p "[PERSON_NAME]" at bounding box center [961, 374] width 203 height 16
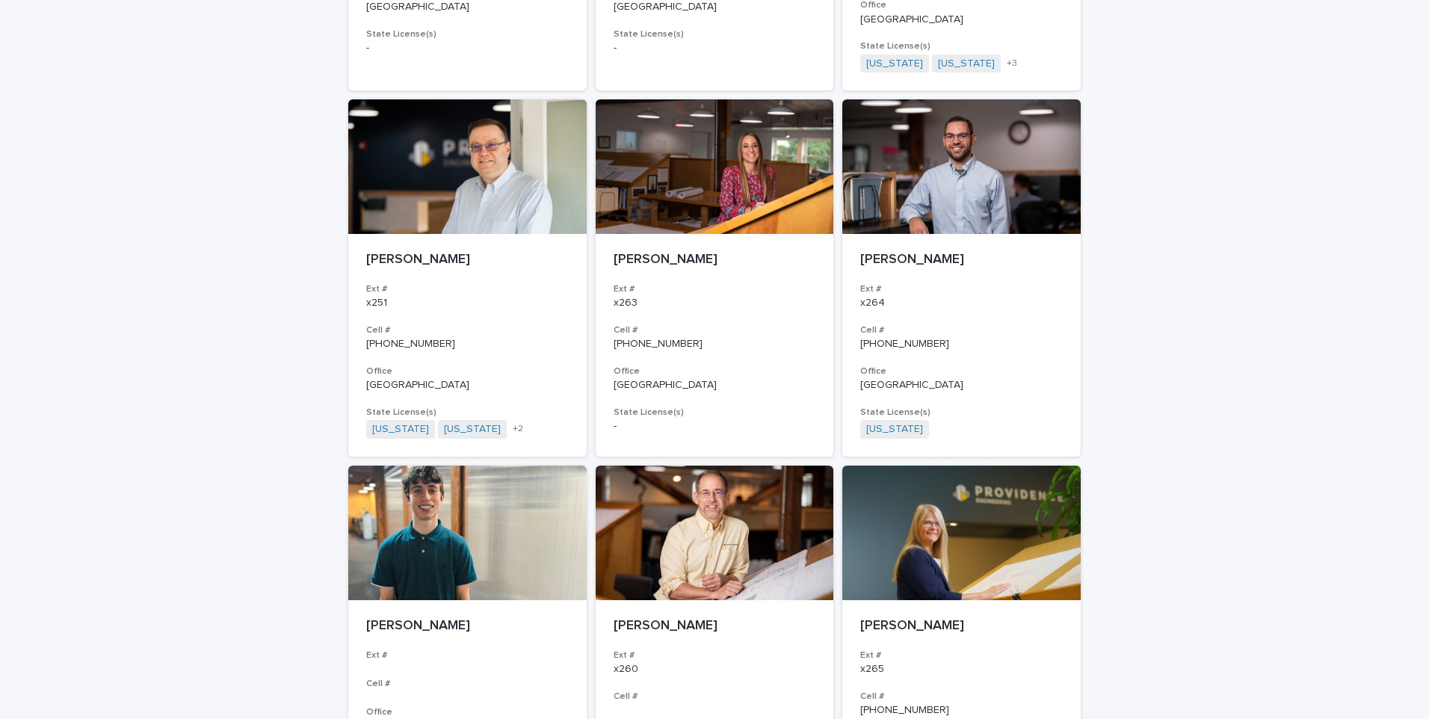
scroll to position [1543, 0]
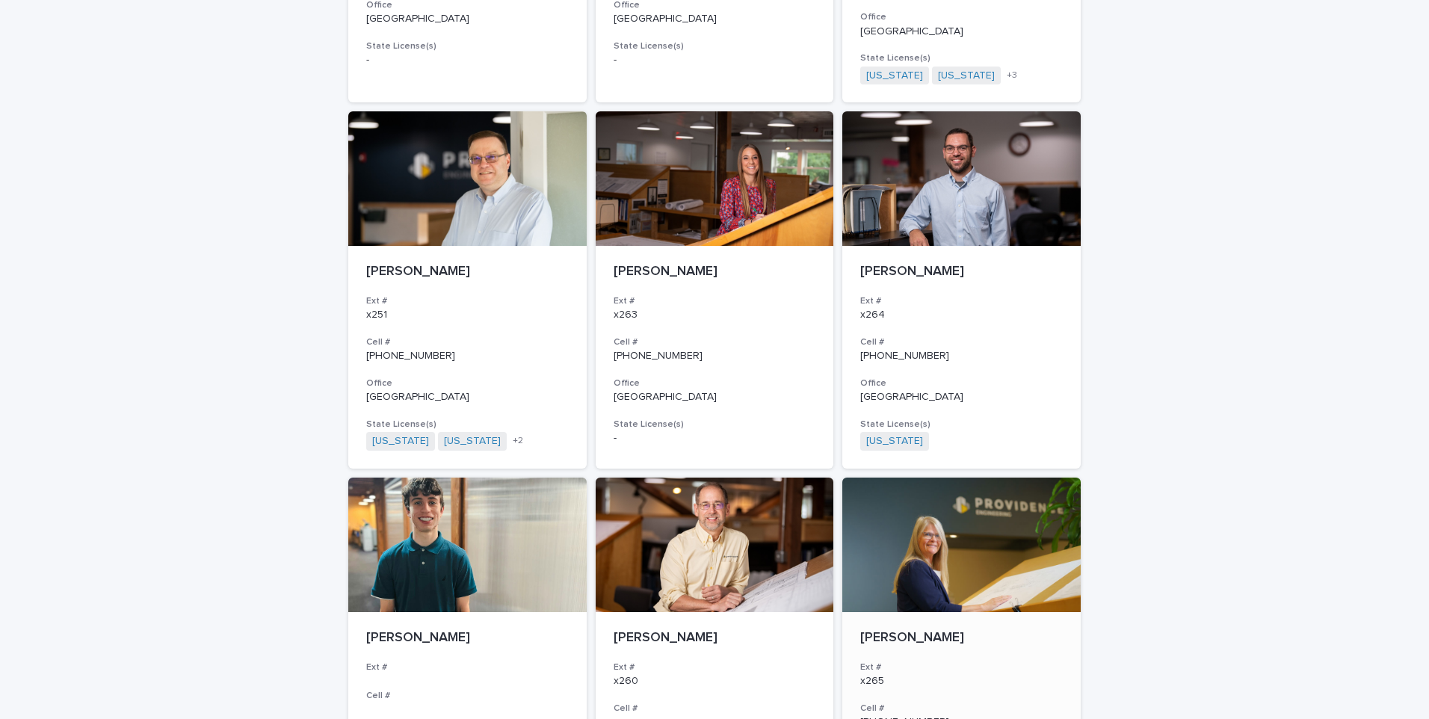
click at [895, 504] on div at bounding box center [961, 545] width 238 height 135
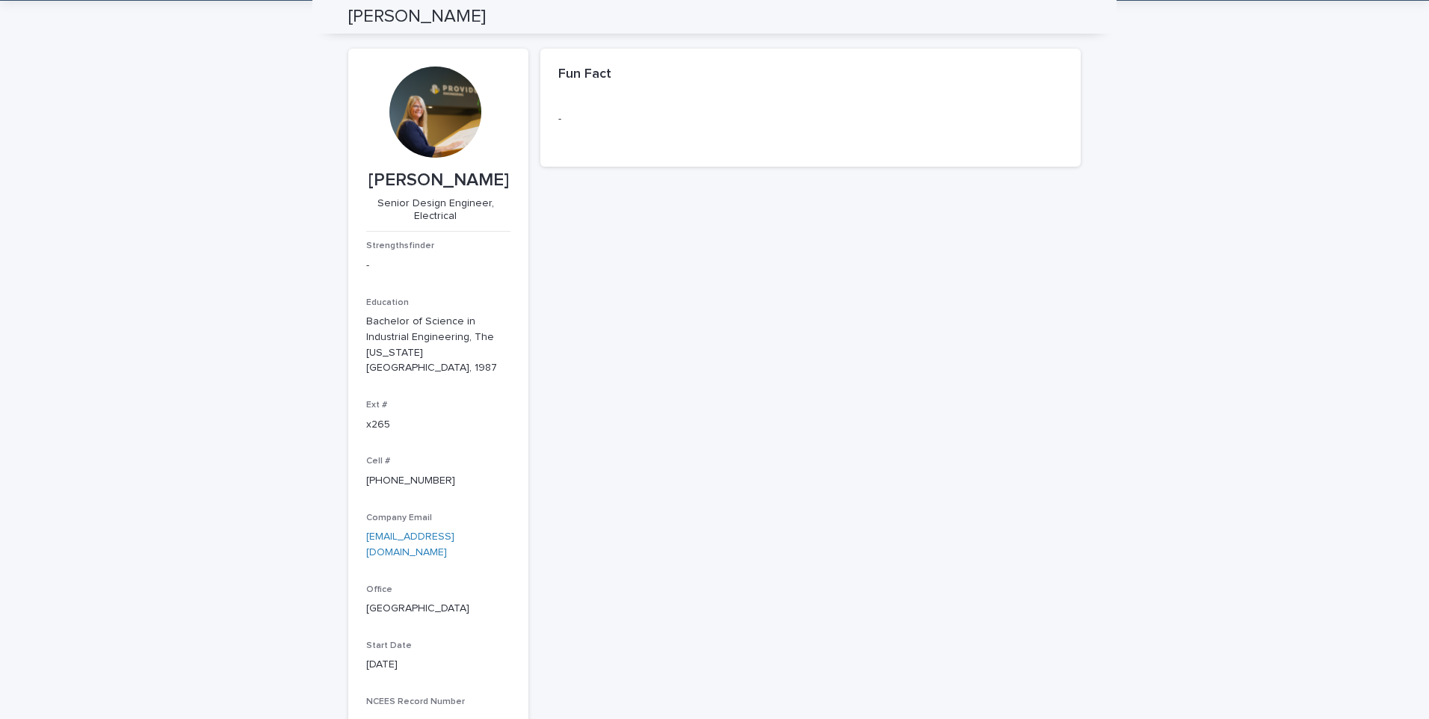
scroll to position [48, 0]
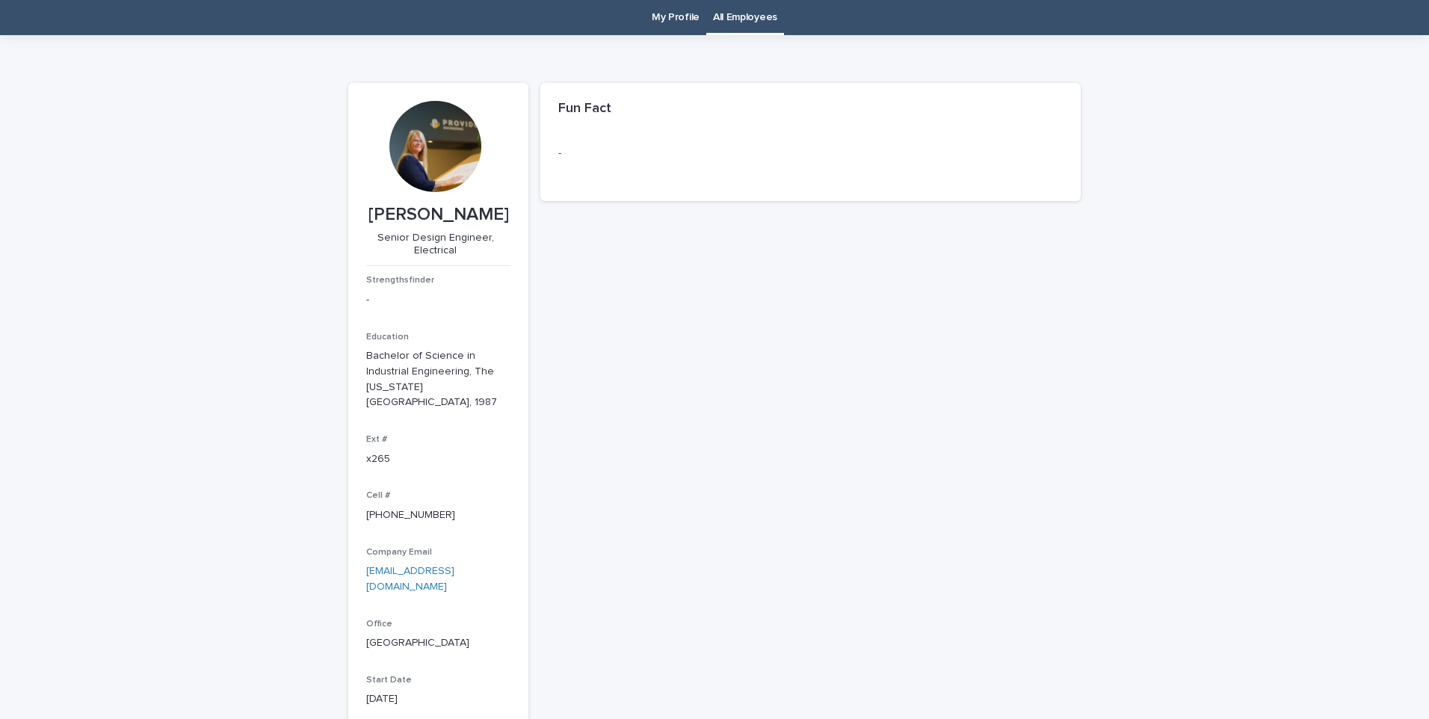
click at [416, 147] on div at bounding box center [434, 146] width 91 height 91
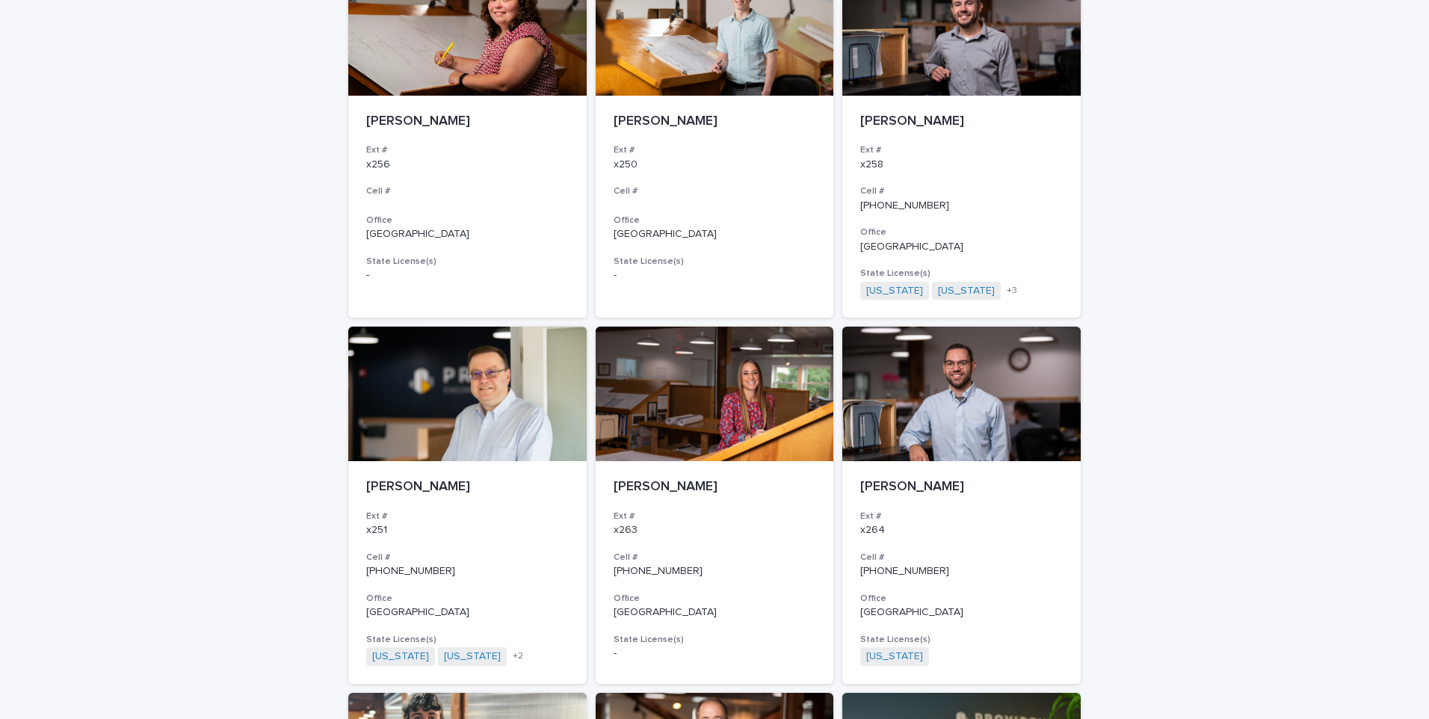
scroll to position [1244, 0]
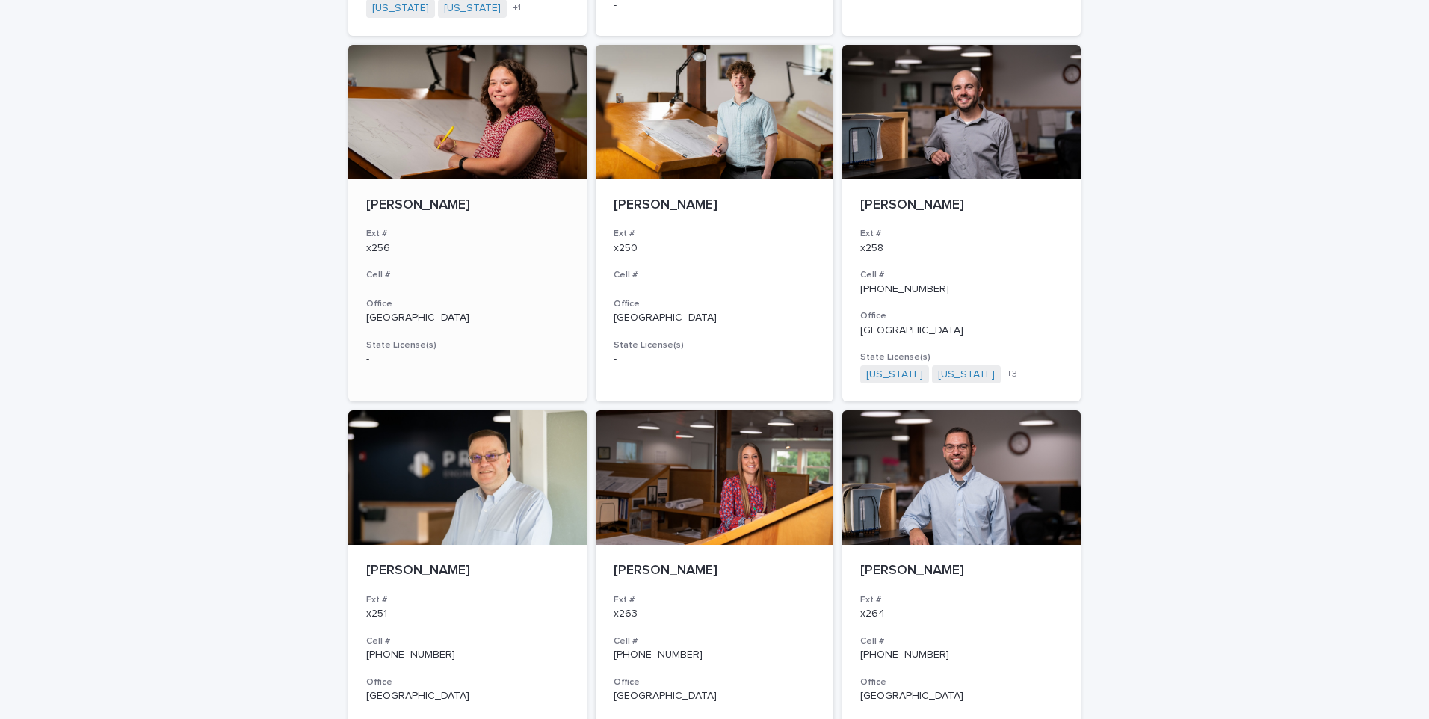
click at [446, 200] on p "[PERSON_NAME]" at bounding box center [467, 205] width 203 height 16
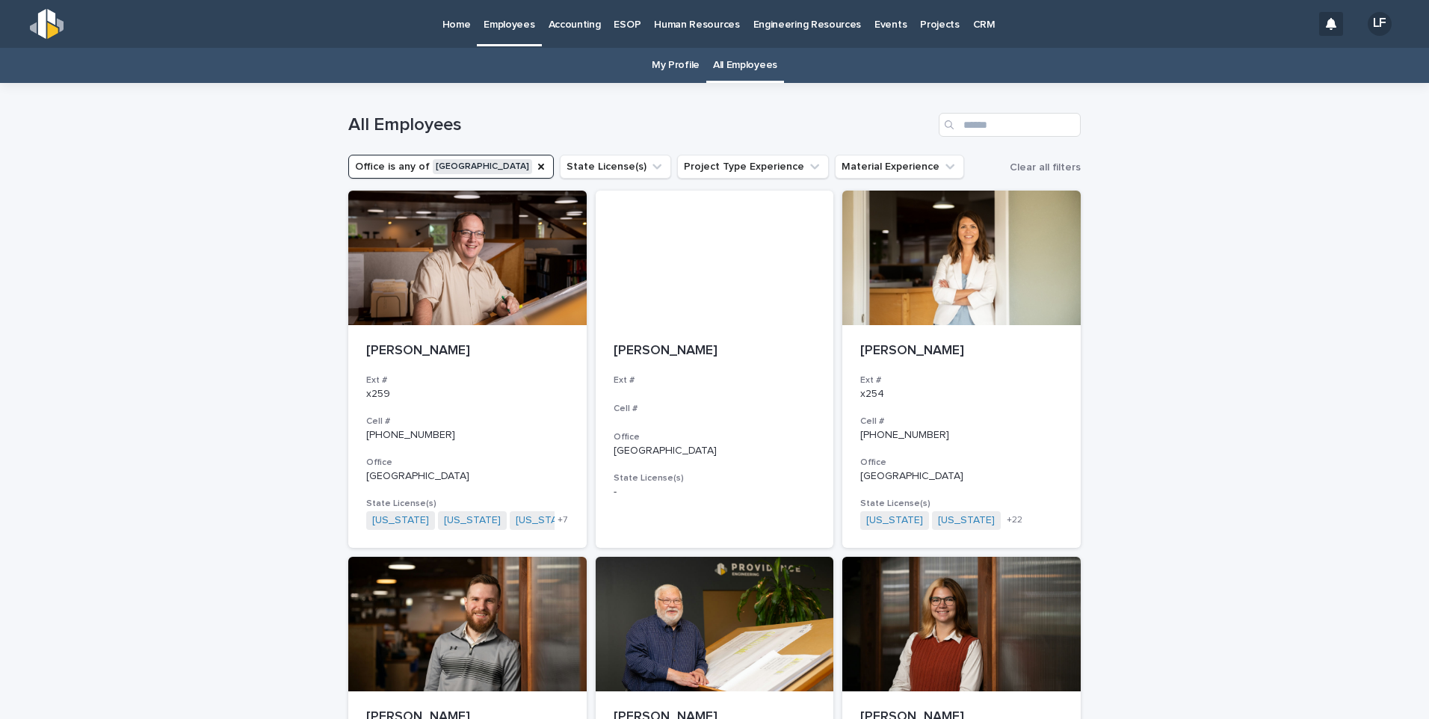
click at [454, 20] on p "Home" at bounding box center [457, 15] width 28 height 31
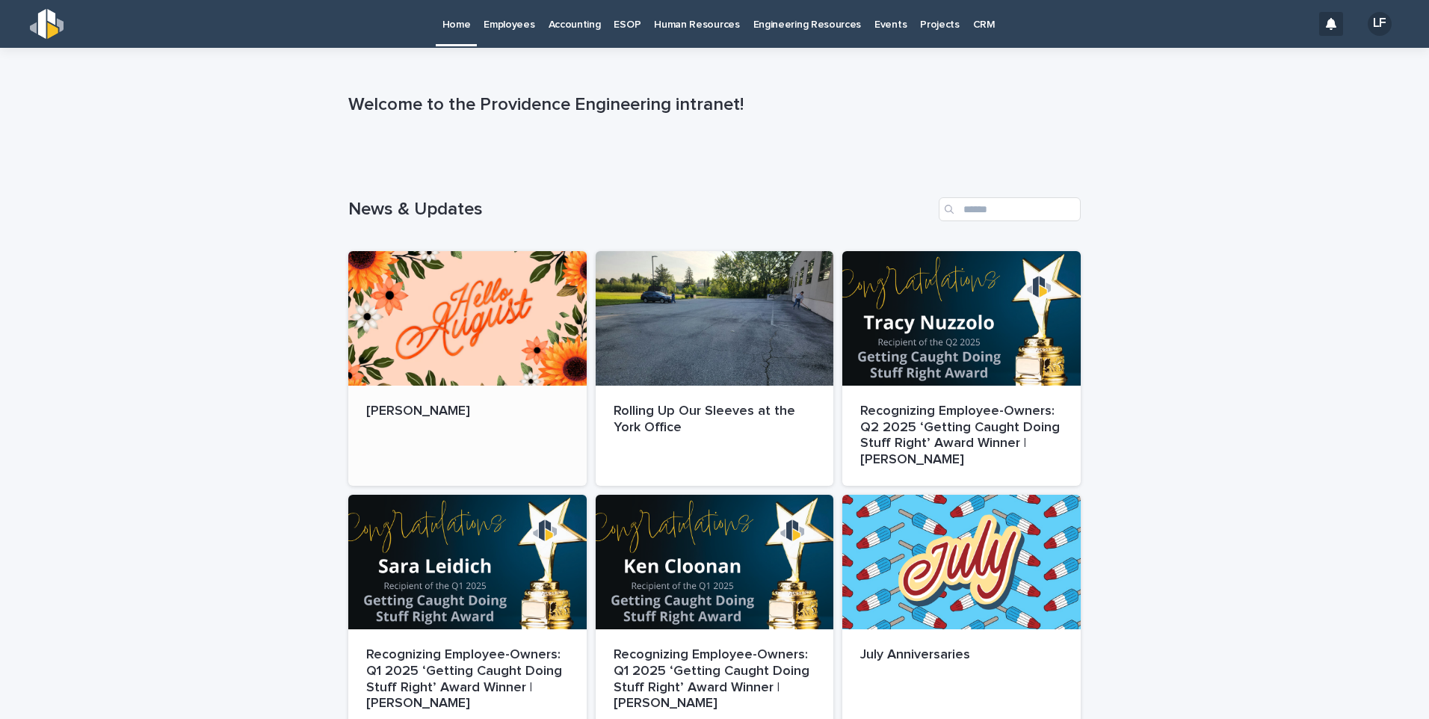
click at [479, 340] on div at bounding box center [467, 318] width 238 height 135
